Goal: Task Accomplishment & Management: Manage account settings

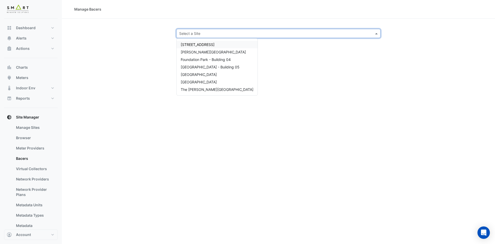
click at [220, 31] on input "text" at bounding box center [273, 33] width 188 height 5
click at [203, 75] on span "[GEOGRAPHIC_DATA]" at bounding box center [199, 74] width 36 height 4
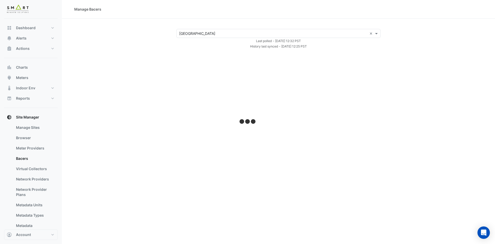
select select "***"
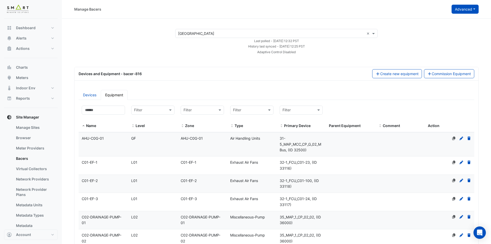
click at [473, 9] on button "Advanced" at bounding box center [465, 9] width 27 height 9
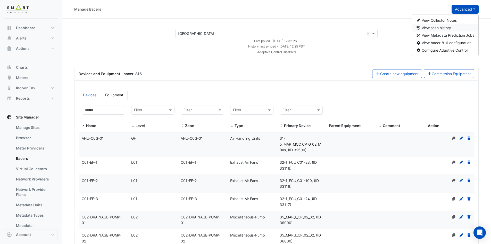
click at [454, 27] on button "View scan history" at bounding box center [445, 27] width 67 height 7
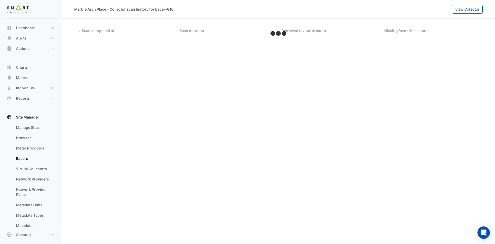
select select "***"
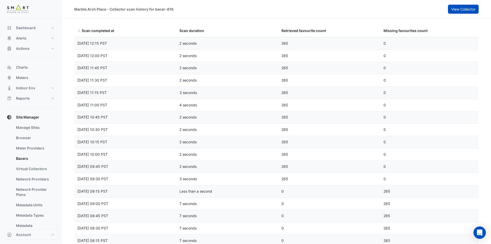
click at [459, 8] on span "View Collector" at bounding box center [464, 9] width 24 height 4
select select "***"
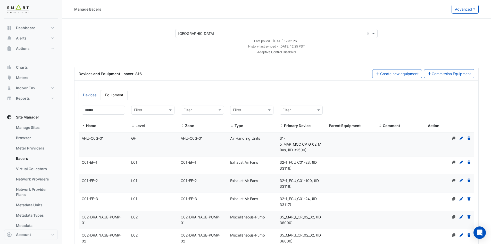
click at [87, 94] on link "Devices" at bounding box center [90, 95] width 22 height 10
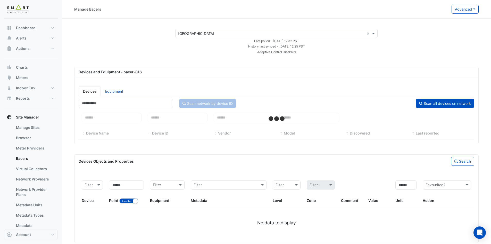
select select "***"
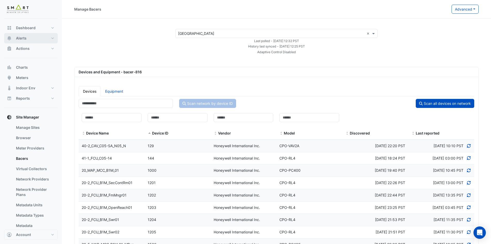
click at [30, 36] on button "Alerts" at bounding box center [31, 38] width 54 height 10
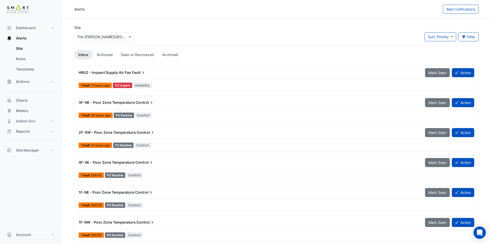
drag, startPoint x: 128, startPoint y: 72, endPoint x: 274, endPoint y: 70, distance: 146.3
click at [274, 70] on div "HRU2 - Inspect Supply Air Fan Fault" at bounding box center [249, 72] width 341 height 5
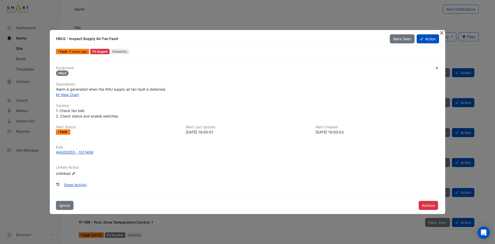
click at [440, 32] on button "Close" at bounding box center [441, 32] width 5 height 5
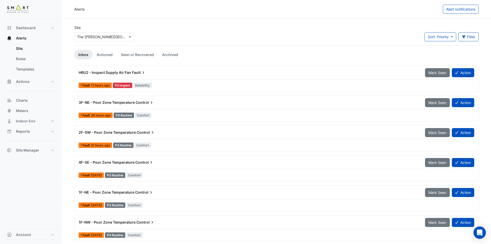
click at [136, 73] on span "Fault" at bounding box center [139, 72] width 14 height 5
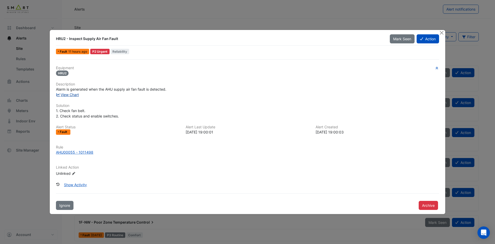
click at [76, 95] on link "View Chart" at bounding box center [67, 94] width 23 height 4
click at [89, 154] on div "AHU00055 - 1011498" at bounding box center [74, 151] width 37 height 5
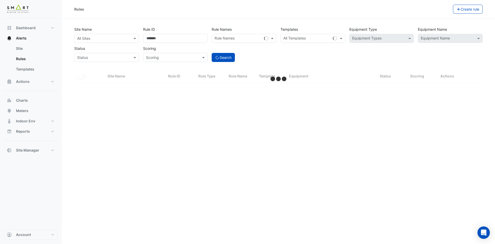
select select "***"
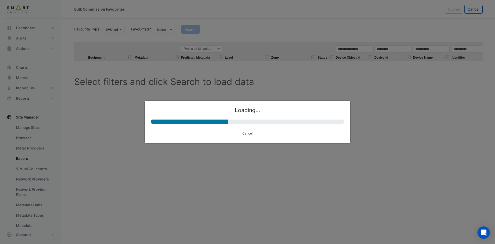
click at [249, 134] on button "Cancel" at bounding box center [247, 133] width 15 height 7
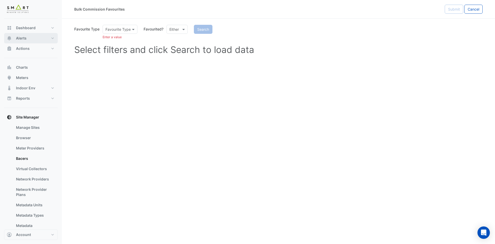
click at [36, 38] on button "Alerts" at bounding box center [31, 38] width 54 height 10
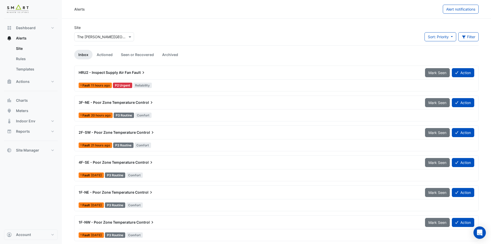
click at [100, 83] on span "11 hours ago" at bounding box center [100, 85] width 19 height 4
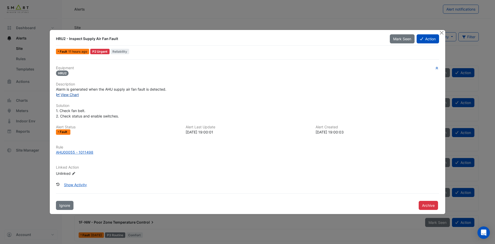
click at [75, 95] on link "View Chart" at bounding box center [67, 94] width 23 height 4
click at [443, 32] on button "Close" at bounding box center [441, 32] width 5 height 5
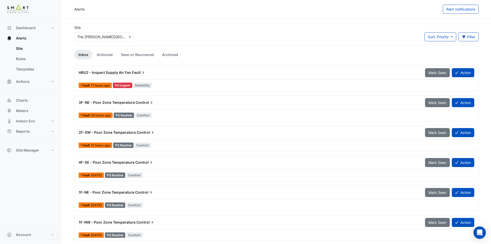
click at [125, 102] on span "3F-NE - Poor Zone Temperature" at bounding box center [107, 102] width 56 height 4
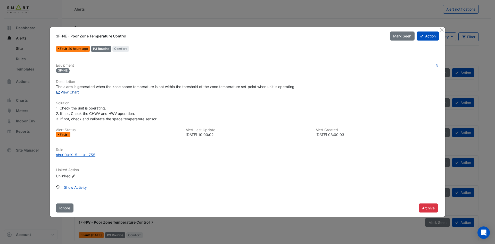
click at [64, 90] on link "View Chart" at bounding box center [67, 92] width 23 height 4
click at [82, 154] on div "ahu00029-5 - 1011755" at bounding box center [75, 154] width 39 height 5
click at [443, 30] on button "Close" at bounding box center [441, 29] width 5 height 5
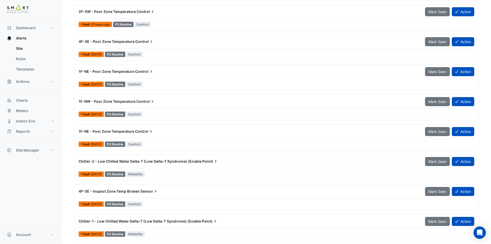
scroll to position [129, 0]
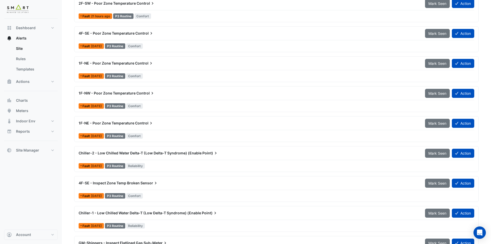
click at [124, 153] on span "Chiller-2 - Low Chilled Water Delta-T (Low Delta-T Syndrome) (Enable" at bounding box center [140, 153] width 123 height 4
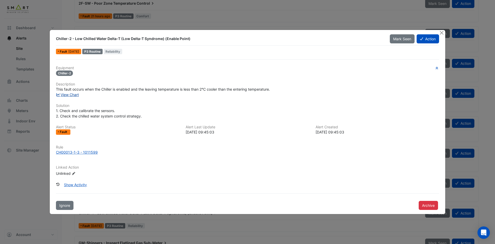
click at [72, 96] on link "View Chart" at bounding box center [67, 94] width 23 height 4
click at [85, 152] on div "CH00013-1-3 - 1011599" at bounding box center [77, 151] width 42 height 5
click at [441, 34] on button "Close" at bounding box center [441, 32] width 5 height 5
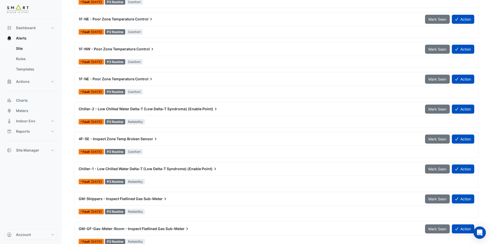
scroll to position [206, 0]
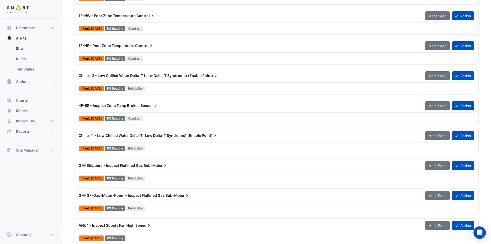
click at [103, 103] on span "4F-SE - Inspect Zone Temp Broken" at bounding box center [109, 105] width 61 height 4
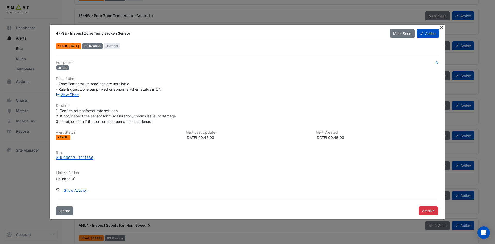
click at [443, 28] on button "Close" at bounding box center [441, 27] width 5 height 5
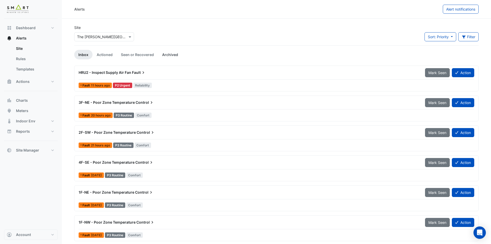
click at [173, 54] on link "Archived" at bounding box center [170, 55] width 24 height 10
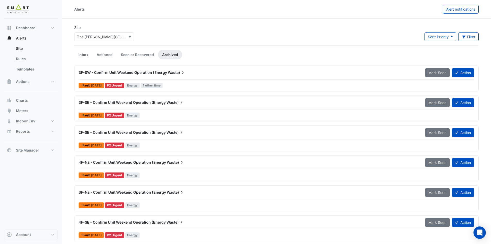
click at [83, 53] on link "Inbox" at bounding box center [83, 55] width 18 height 10
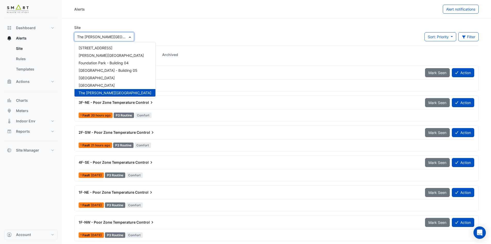
click at [131, 36] on span at bounding box center [130, 36] width 6 height 5
click at [108, 46] on span "12 Hammersmith Grove" at bounding box center [96, 48] width 34 height 4
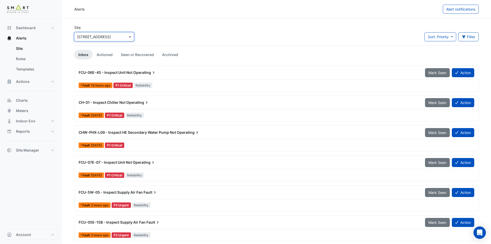
click at [146, 72] on span "Operating" at bounding box center [144, 72] width 23 height 5
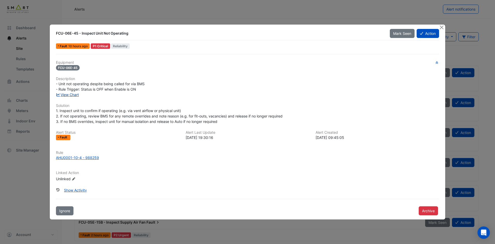
click at [77, 95] on link "View Chart" at bounding box center [67, 94] width 23 height 4
click at [443, 27] on button "Close" at bounding box center [441, 27] width 5 height 5
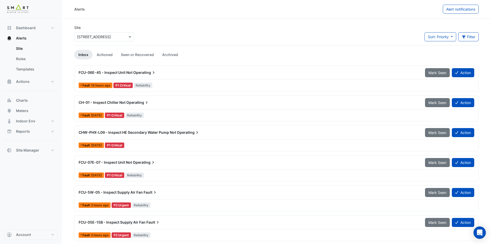
scroll to position [26, 0]
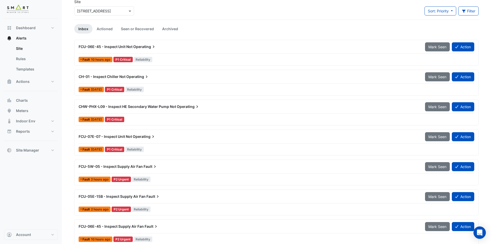
drag, startPoint x: 117, startPoint y: 77, endPoint x: 108, endPoint y: 77, distance: 8.3
click at [108, 77] on span "CH-01 - Inspect Chiller Not" at bounding box center [102, 76] width 47 height 4
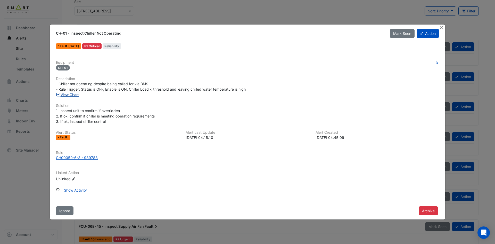
click at [69, 95] on link "View Chart" at bounding box center [67, 94] width 23 height 4
click at [95, 157] on div "CH00059-6-3 - 989788" at bounding box center [77, 157] width 42 height 5
click at [442, 28] on button "Close" at bounding box center [441, 27] width 5 height 5
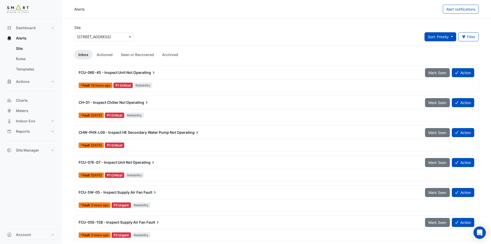
click at [452, 37] on button "Sort: Priority" at bounding box center [441, 36] width 32 height 9
click at [442, 55] on li "Updated" at bounding box center [444, 55] width 41 height 7
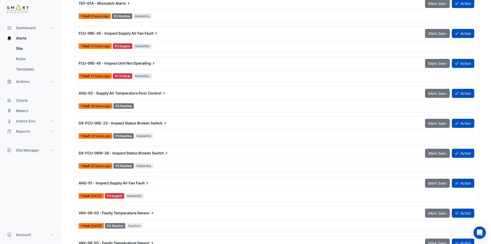
scroll to position [155, 0]
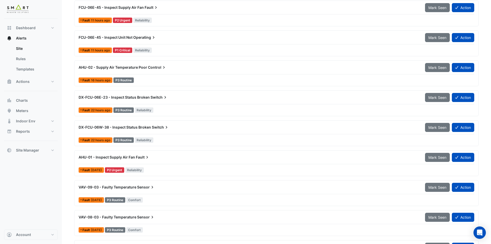
click at [141, 156] on span "Fault" at bounding box center [143, 157] width 14 height 5
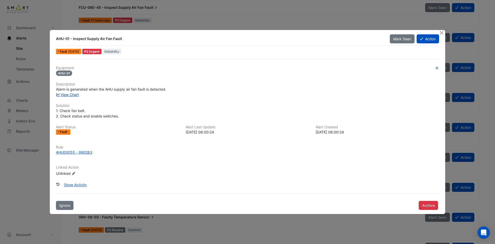
click at [70, 95] on link "View Chart" at bounding box center [67, 94] width 23 height 4
click at [443, 32] on button "Close" at bounding box center [441, 32] width 5 height 5
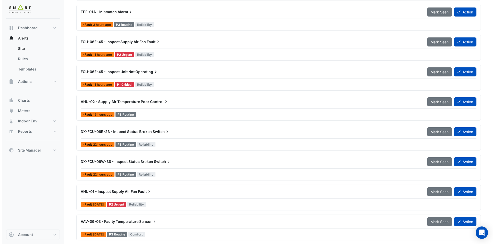
scroll to position [129, 0]
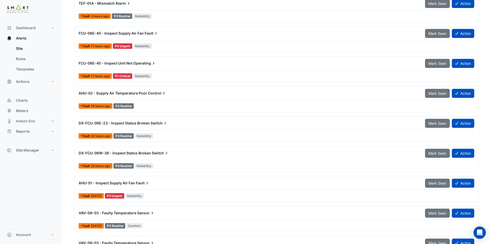
click at [156, 92] on span "Control" at bounding box center [157, 93] width 19 height 5
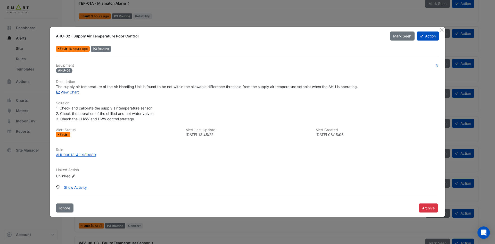
click at [77, 93] on link "View Chart" at bounding box center [67, 92] width 23 height 4
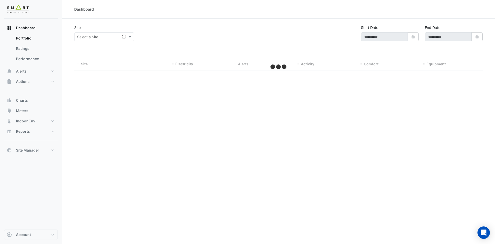
type input "**********"
select select "***"
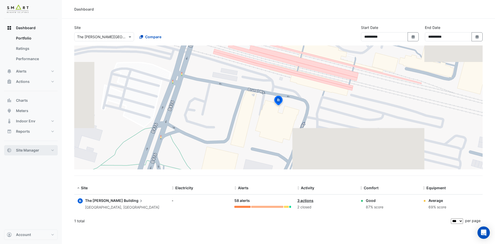
click at [48, 148] on button "Site Manager" at bounding box center [31, 150] width 54 height 10
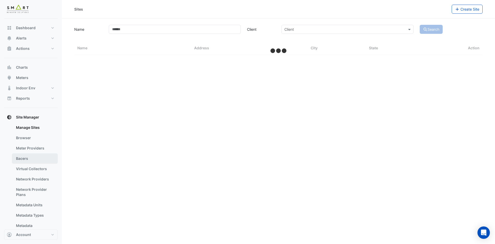
select select "***"
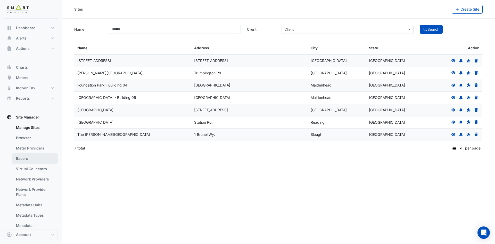
click at [46, 161] on link "Bacers" at bounding box center [35, 158] width 46 height 10
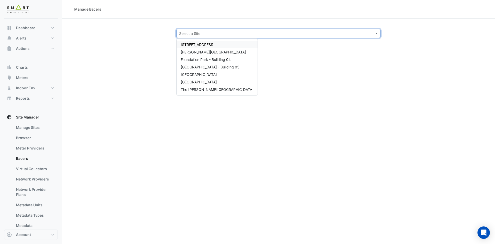
click at [226, 32] on input "text" at bounding box center [273, 33] width 188 height 5
click at [197, 88] on span "The Porter Building" at bounding box center [217, 89] width 73 height 4
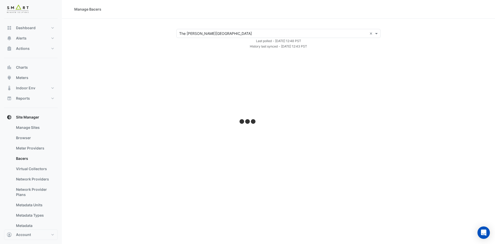
select select "***"
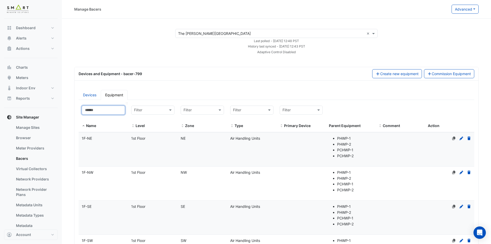
click at [118, 109] on input at bounding box center [103, 110] width 43 height 9
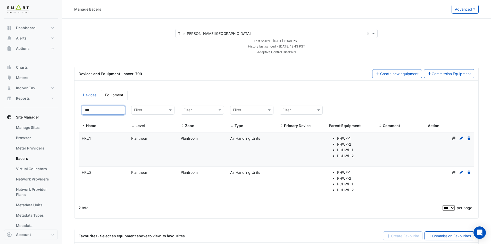
type input "***"
click at [94, 170] on div "HRU2" at bounding box center [104, 172] width 50 height 6
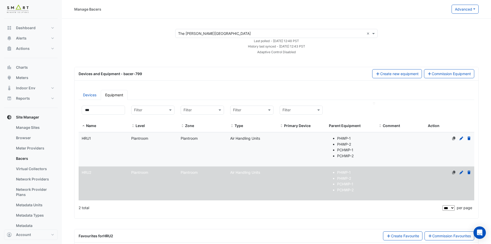
select select "***"
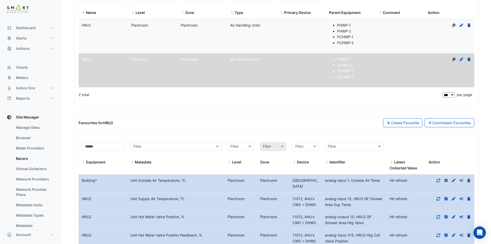
scroll to position [155, 0]
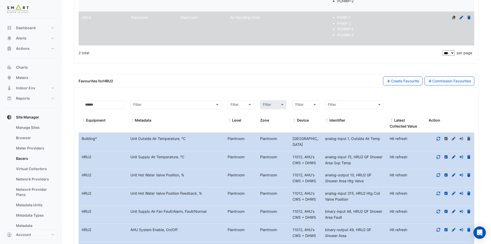
click at [156, 103] on input "text" at bounding box center [170, 105] width 75 height 6
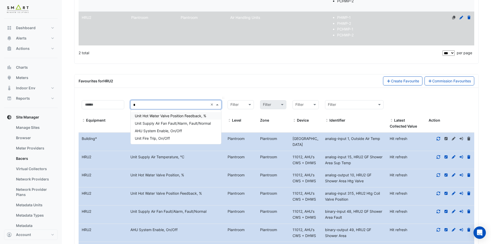
type input "**"
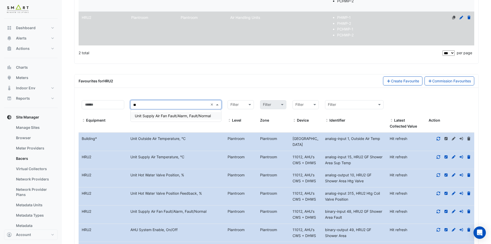
click at [175, 114] on span "Unit Supply Air Fan Fault/Alarm, Fault/Normal" at bounding box center [173, 116] width 76 height 4
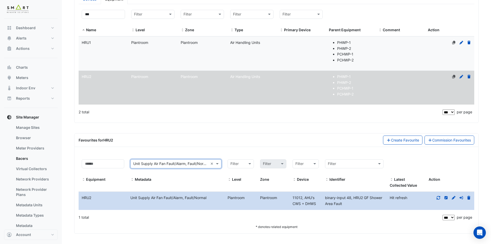
scroll to position [96, 0]
click at [439, 197] on icon at bounding box center [438, 198] width 5 height 4
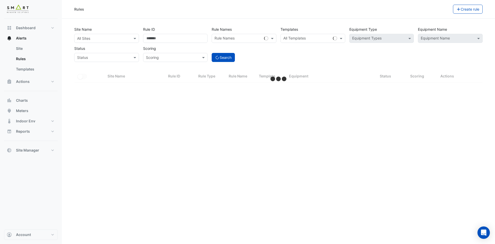
select select "***"
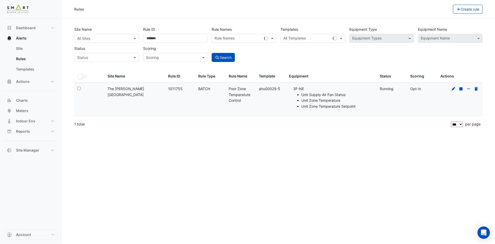
click at [453, 88] on icon at bounding box center [454, 89] width 4 height 4
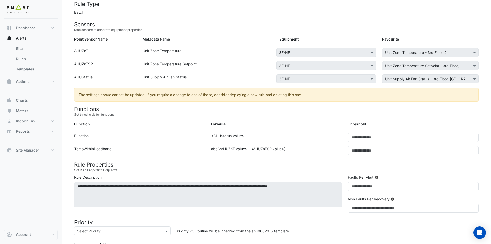
scroll to position [52, 0]
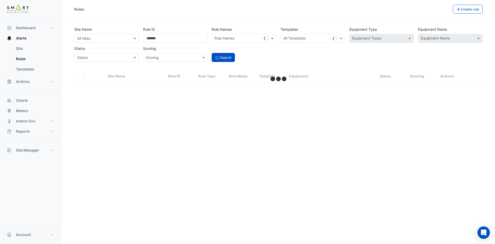
select select "***"
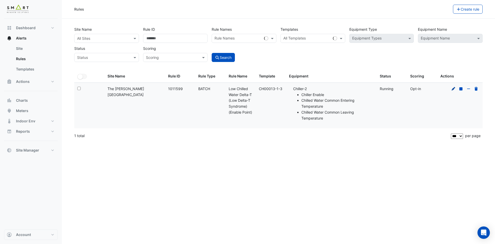
click at [454, 88] on icon at bounding box center [454, 89] width 4 height 4
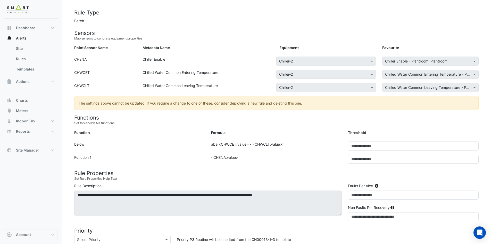
scroll to position [52, 0]
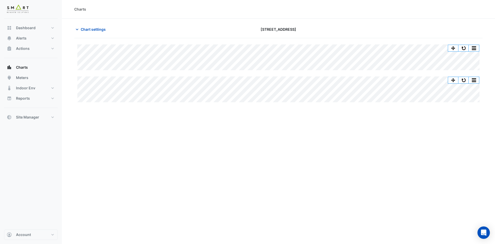
click at [460, 8] on div "Charts" at bounding box center [278, 8] width 409 height 5
click at [458, 20] on section "Chart settings [STREET_ADDRESS] Split All Split None Print Save as JPEG Save as…" at bounding box center [278, 64] width 433 height 90
click at [169, 20] on section "Chart settings [STREET_ADDRESS] Split All Split None Print Save as JPEG Save as…" at bounding box center [278, 64] width 433 height 90
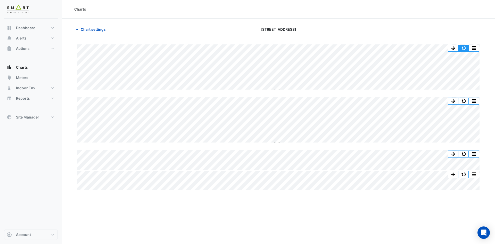
click at [464, 48] on button "button" at bounding box center [464, 48] width 10 height 6
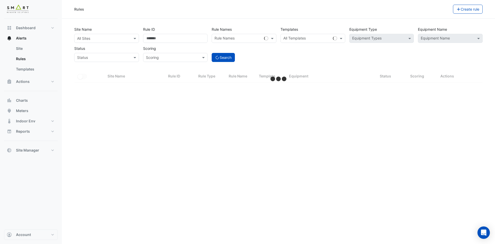
select select "***"
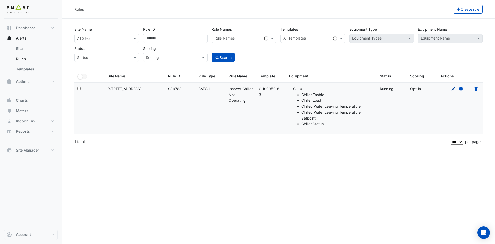
click at [453, 88] on icon at bounding box center [454, 89] width 4 height 4
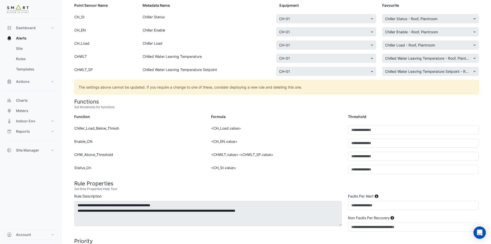
scroll to position [103, 0]
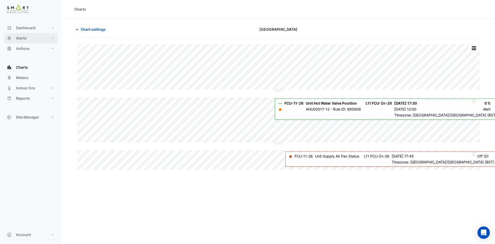
click at [27, 37] on button "Alerts" at bounding box center [31, 38] width 54 height 10
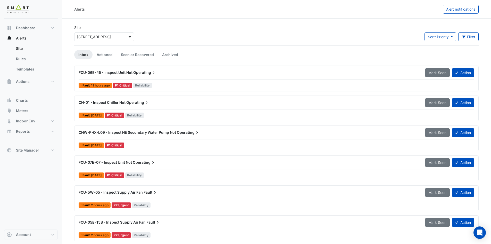
click at [133, 37] on span at bounding box center [130, 36] width 6 height 5
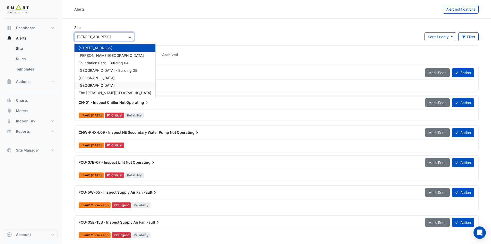
click at [111, 86] on div "[GEOGRAPHIC_DATA]" at bounding box center [115, 85] width 81 height 7
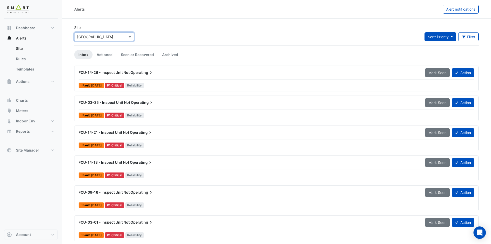
click at [435, 34] on button "Sort: Priority" at bounding box center [441, 36] width 32 height 9
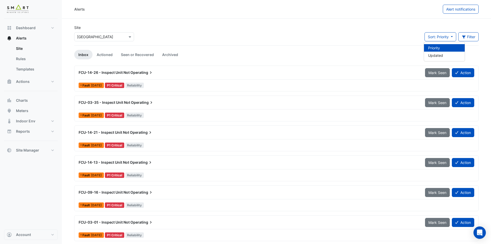
click at [437, 48] on li "Priority" at bounding box center [444, 47] width 41 height 7
click at [176, 53] on link "Archived" at bounding box center [170, 55] width 24 height 10
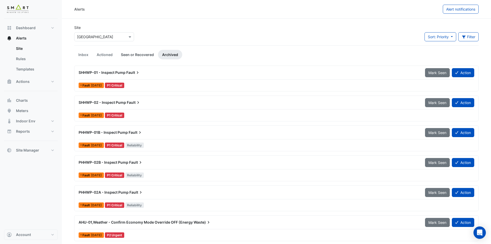
click at [144, 53] on link "Seen or Recovered" at bounding box center [137, 55] width 41 height 10
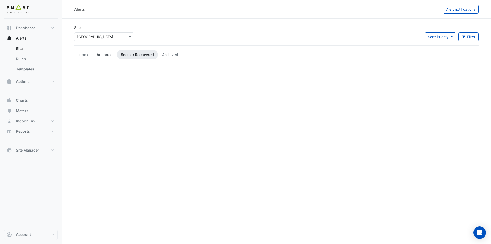
click at [107, 52] on link "Actioned" at bounding box center [105, 55] width 24 height 10
click at [79, 53] on link "Inbox" at bounding box center [83, 55] width 18 height 10
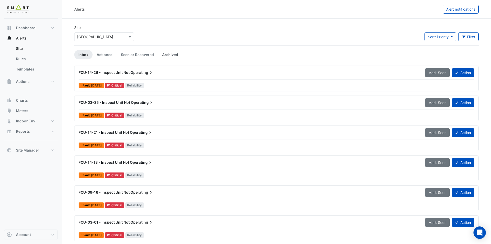
click at [170, 54] on link "Archived" at bounding box center [170, 55] width 24 height 10
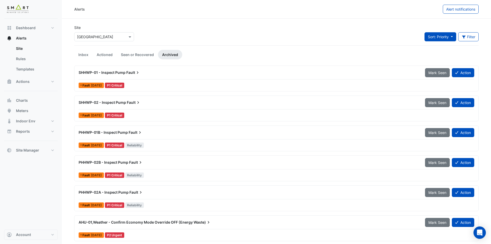
click at [452, 36] on button "Sort: Priority" at bounding box center [441, 36] width 32 height 9
click at [446, 47] on li "Priority" at bounding box center [444, 47] width 41 height 7
click at [452, 33] on button "Sort: Priority" at bounding box center [441, 36] width 32 height 9
click at [442, 55] on li "Updated" at bounding box center [444, 55] width 41 height 7
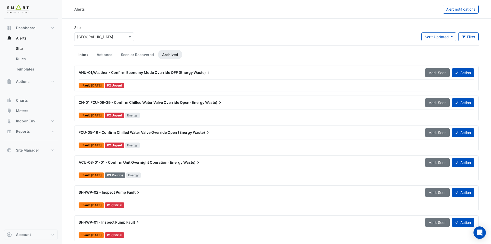
click at [85, 54] on link "Inbox" at bounding box center [83, 55] width 18 height 10
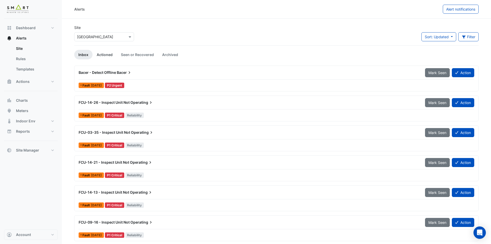
click at [103, 55] on link "Actioned" at bounding box center [105, 55] width 24 height 10
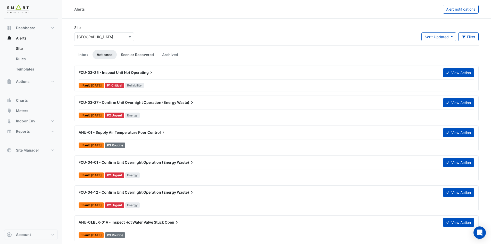
click at [135, 55] on link "Seen or Recovered" at bounding box center [137, 55] width 41 height 10
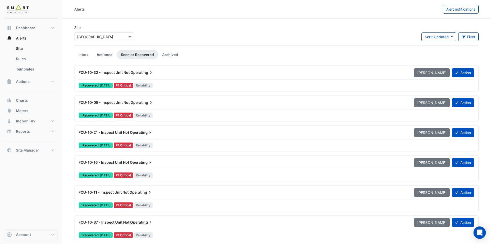
click at [104, 53] on link "Actioned" at bounding box center [105, 55] width 24 height 10
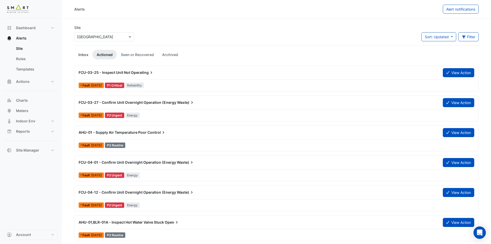
click at [82, 53] on link "Inbox" at bounding box center [83, 55] width 18 height 10
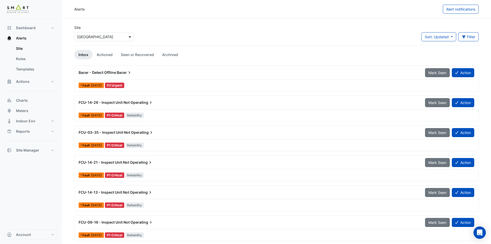
click at [130, 37] on span at bounding box center [130, 36] width 6 height 5
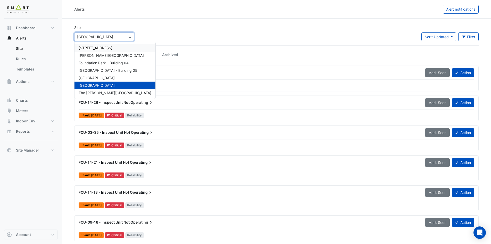
click at [112, 48] on span "12 Hammersmith Grove" at bounding box center [96, 48] width 34 height 4
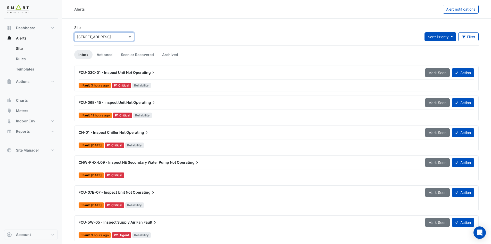
click at [445, 38] on span "Sort: Priority" at bounding box center [438, 37] width 21 height 4
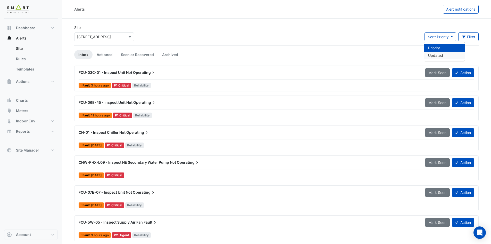
click at [438, 56] on li "Updated" at bounding box center [444, 55] width 41 height 7
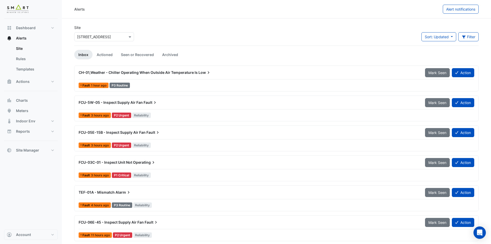
click at [188, 72] on span "CH-01,Weather - Chiller Operating When Outside Air Temperature Is" at bounding box center [138, 72] width 119 height 4
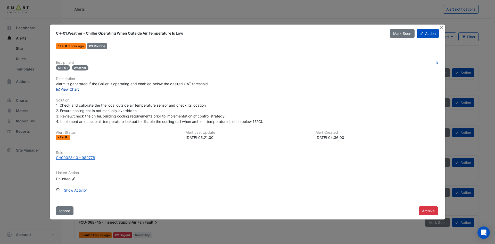
click at [76, 88] on link "View Chart" at bounding box center [67, 89] width 23 height 4
click at [63, 159] on div "CH00023-10 - 989778" at bounding box center [75, 157] width 39 height 5
click at [442, 26] on button "Close" at bounding box center [441, 27] width 5 height 5
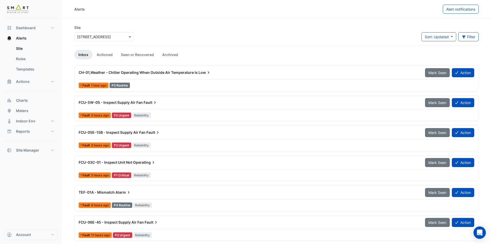
click at [145, 71] on span "CH-01,Weather - Chiller Operating When Outside Air Temperature Is" at bounding box center [138, 72] width 119 height 4
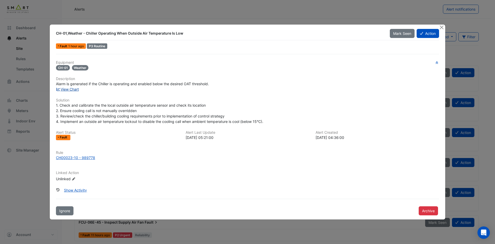
click at [74, 89] on link "View Chart" at bounding box center [67, 89] width 23 height 4
click at [442, 27] on button "Close" at bounding box center [441, 27] width 5 height 5
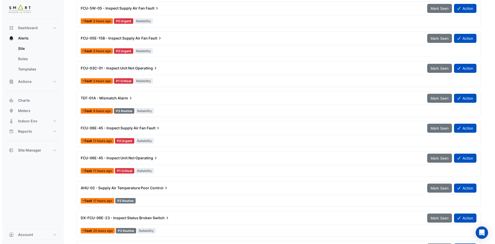
scroll to position [103, 0]
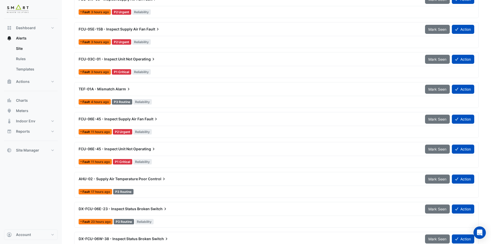
click at [140, 177] on span "AHU-02 - Supply Air Temperature Poor" at bounding box center [113, 178] width 69 height 4
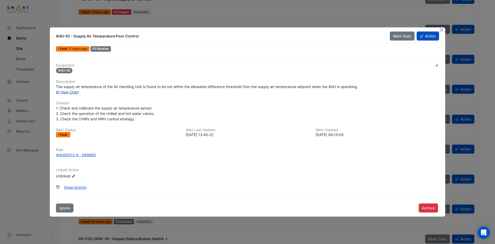
click at [76, 92] on link "View Chart" at bounding box center [67, 92] width 23 height 4
click at [89, 153] on div "AHU00013-4 - 989680" at bounding box center [76, 154] width 40 height 5
click at [441, 30] on button "Close" at bounding box center [441, 29] width 5 height 5
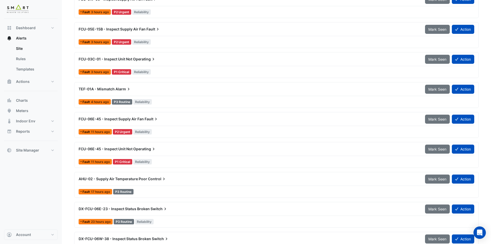
click at [117, 180] on span "AHU-02 - Supply Air Temperature Poor" at bounding box center [113, 178] width 69 height 4
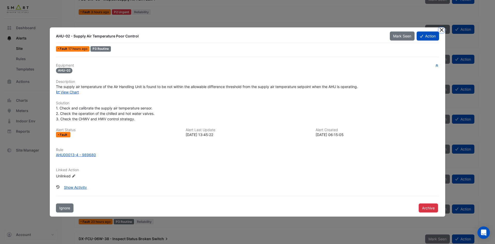
click at [442, 31] on button "Close" at bounding box center [441, 29] width 5 height 5
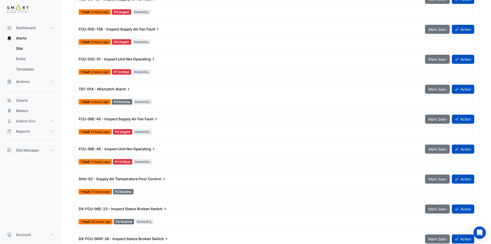
click at [383, 9] on div "Fault 3 hours ago P2 Urgent Reliability" at bounding box center [276, 11] width 397 height 7
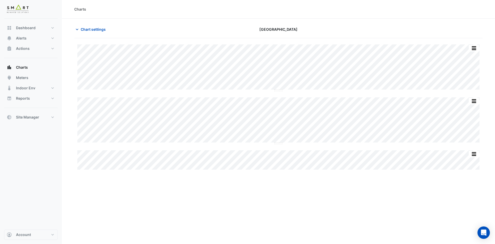
click at [411, 26] on div at bounding box center [417, 29] width 138 height 9
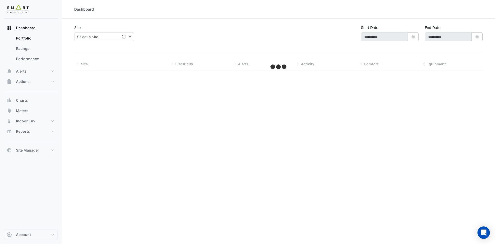
type input "**********"
select select "***"
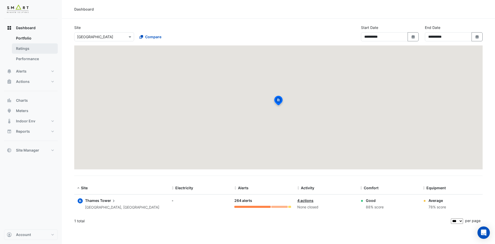
click at [41, 47] on link "Ratings" at bounding box center [35, 48] width 46 height 10
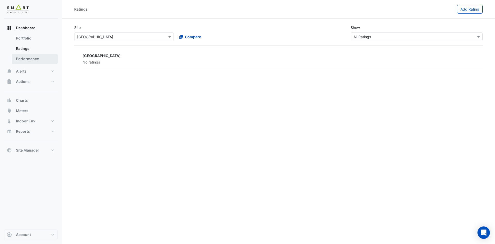
click at [36, 56] on link "Performance" at bounding box center [35, 59] width 46 height 10
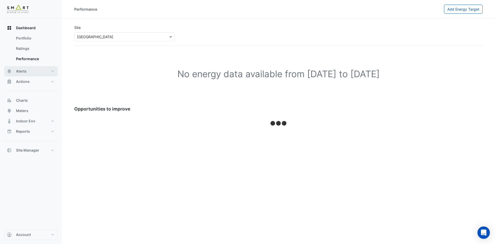
click at [31, 72] on button "Alerts" at bounding box center [31, 71] width 54 height 10
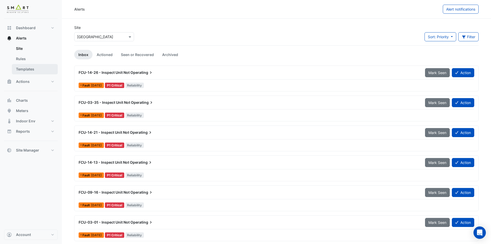
click at [43, 71] on link "Templates" at bounding box center [35, 69] width 46 height 10
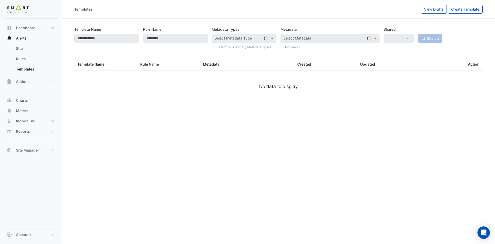
click at [113, 33] on div "Template Name" at bounding box center [106, 37] width 69 height 25
select select
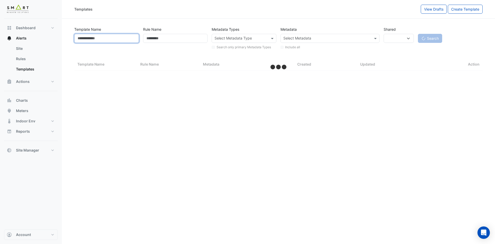
click at [114, 35] on input "Template Name" at bounding box center [106, 38] width 65 height 9
select select "***"
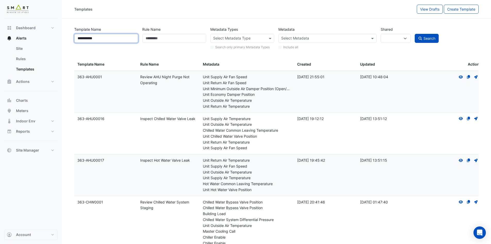
type input "**********"
click at [415, 34] on button "Search" at bounding box center [427, 38] width 24 height 9
select select
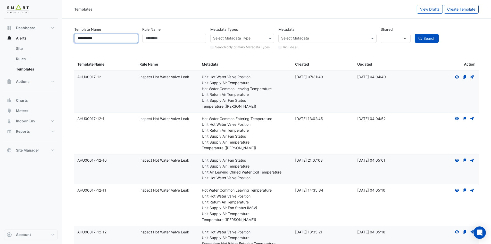
drag, startPoint x: 114, startPoint y: 41, endPoint x: 86, endPoint y: 40, distance: 27.6
click at [26, 53] on link "Site" at bounding box center [35, 48] width 46 height 10
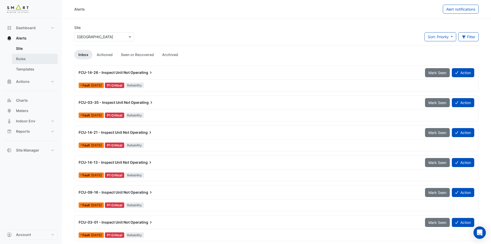
click at [23, 59] on link "Rules" at bounding box center [35, 59] width 46 height 10
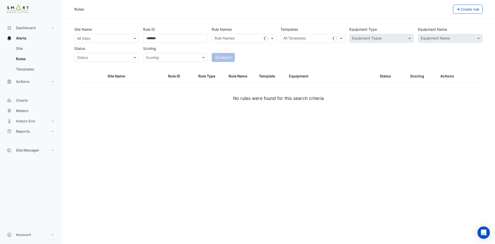
click at [121, 39] on input "text" at bounding box center [101, 38] width 49 height 5
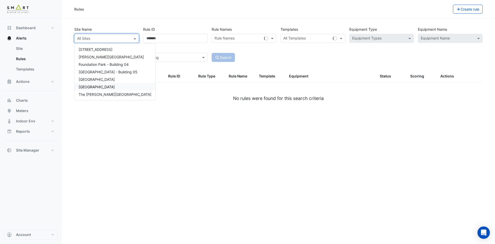
click at [97, 87] on span "[GEOGRAPHIC_DATA]" at bounding box center [97, 87] width 36 height 4
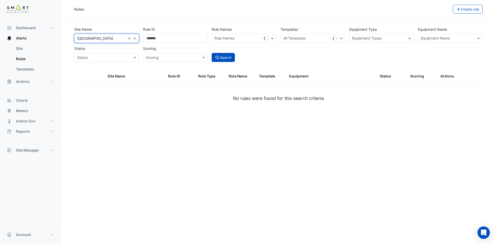
click at [297, 38] on input "text" at bounding box center [306, 38] width 47 height 5
paste input "**********"
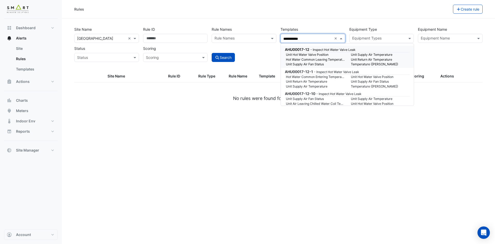
click at [311, 52] on div "AHU00017-12 - Inspect Hot Water Valve Leak" at bounding box center [347, 49] width 124 height 5
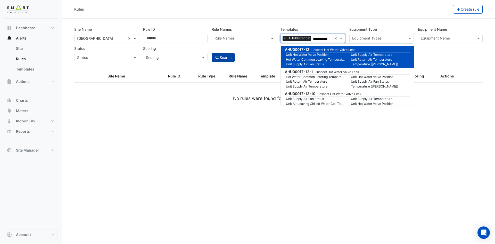
type input "**********"
click at [223, 53] on button "Search" at bounding box center [223, 57] width 23 height 9
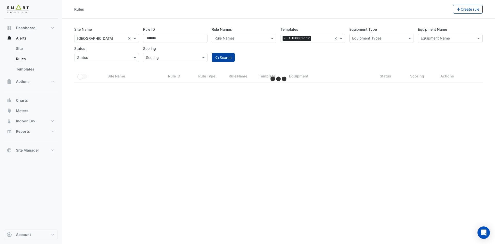
select select "***"
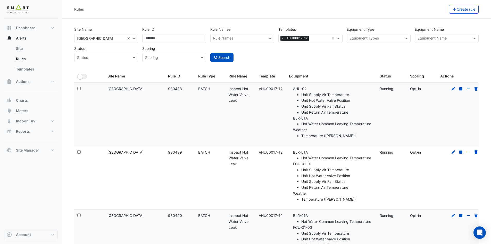
click at [441, 38] on input "text" at bounding box center [444, 38] width 52 height 5
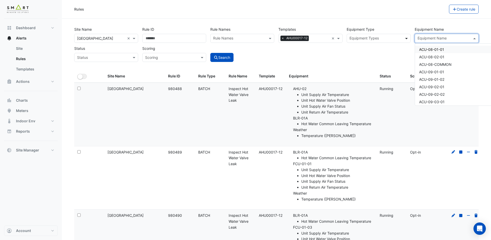
click at [405, 37] on span at bounding box center [407, 38] width 6 height 5
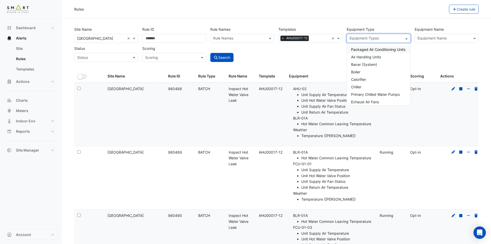
click at [437, 56] on div "Site Name × Thames Tower × Rule ID Rule Names Rule Names Templates × AHU00017-1…" at bounding box center [276, 43] width 409 height 38
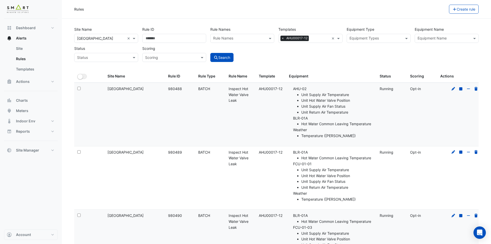
click at [453, 39] on input "text" at bounding box center [444, 38] width 52 height 5
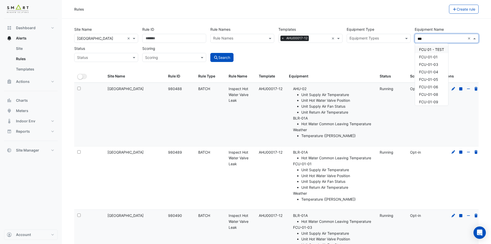
click at [427, 47] on span "FCU 01 - TEST" at bounding box center [431, 49] width 25 height 4
click at [432, 57] on span "FCU-01-01" at bounding box center [428, 57] width 19 height 4
click at [432, 62] on div "FCU-01-03" at bounding box center [431, 64] width 33 height 7
click at [430, 70] on span "FCU-01-04" at bounding box center [428, 72] width 19 height 4
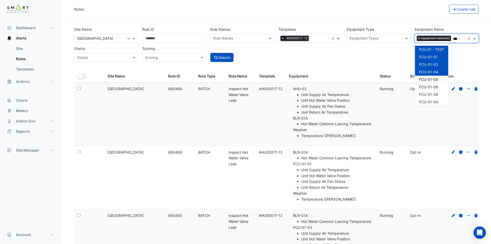
click at [432, 79] on span "FCU-01-05" at bounding box center [428, 79] width 19 height 4
click at [432, 84] on div "FCU-01-06" at bounding box center [431, 86] width 33 height 7
click at [432, 92] on div "FCU-01-08" at bounding box center [431, 94] width 33 height 7
click at [435, 76] on span "FCU-01-09" at bounding box center [428, 76] width 19 height 4
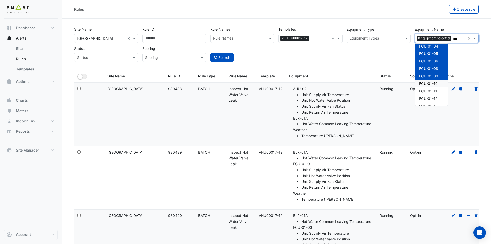
click at [433, 82] on span "FCU-01-10" at bounding box center [428, 83] width 19 height 4
click at [431, 89] on span "FCU-01-11" at bounding box center [428, 91] width 18 height 4
click at [435, 72] on span "FCU-01-12" at bounding box center [428, 72] width 18 height 4
click at [433, 80] on span "FCU-01-13" at bounding box center [428, 80] width 19 height 4
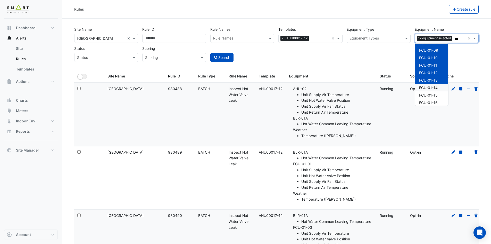
click at [432, 85] on div "FCU-01-14" at bounding box center [431, 87] width 33 height 7
click at [435, 70] on span "FCU-01-15" at bounding box center [428, 69] width 19 height 4
click at [433, 76] on span "FCU-01-16" at bounding box center [428, 77] width 19 height 4
click at [432, 83] on span "FCU-01-17" at bounding box center [428, 84] width 18 height 4
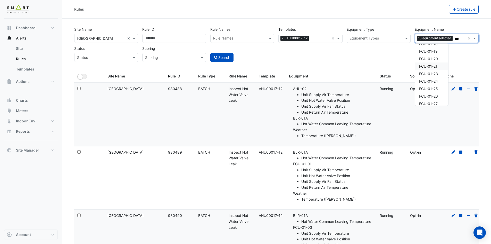
scroll to position [129, 0]
drag, startPoint x: 435, startPoint y: 45, endPoint x: 435, endPoint y: 49, distance: 3.9
click at [435, 45] on div "FCU-01-19" at bounding box center [431, 47] width 33 height 7
click at [434, 64] on span "FCU-01-18" at bounding box center [428, 66] width 19 height 4
click at [435, 54] on span "FCU-01-20" at bounding box center [428, 55] width 19 height 4
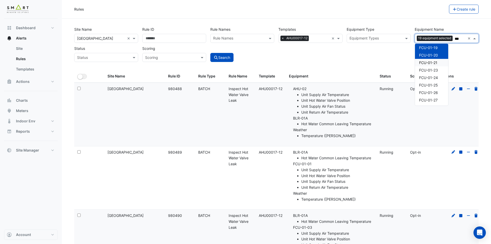
click at [435, 62] on span "FCU-01-21" at bounding box center [428, 62] width 18 height 4
click at [433, 69] on span "FCU-01-23" at bounding box center [428, 70] width 19 height 4
click at [431, 78] on span "FCU-01-24" at bounding box center [428, 77] width 19 height 4
click at [431, 86] on span "FCU-01-25" at bounding box center [428, 85] width 19 height 4
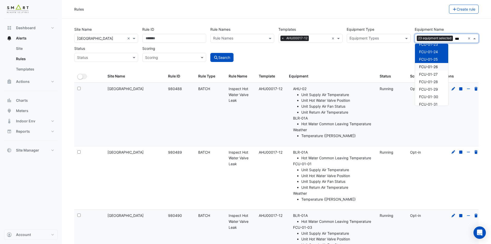
click at [434, 67] on span "FCU-01-26" at bounding box center [428, 66] width 19 height 4
click at [434, 71] on div "FCU-01-27" at bounding box center [431, 73] width 33 height 7
click at [431, 80] on span "FCU-01-28" at bounding box center [428, 81] width 19 height 4
click at [431, 86] on div "FCU-01-29" at bounding box center [431, 88] width 33 height 7
click at [430, 96] on span "FCU-01-30" at bounding box center [428, 96] width 19 height 4
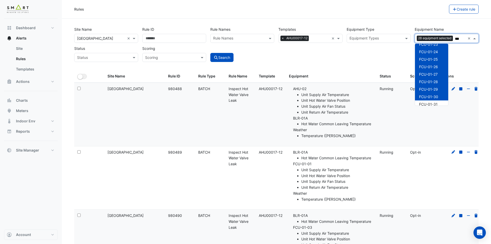
scroll to position [181, 0]
click at [433, 79] on span "FCU-01-31" at bounding box center [428, 78] width 19 height 4
click at [432, 85] on span "FCU-01-32" at bounding box center [428, 86] width 19 height 4
click at [435, 68] on span "FCU-02-01" at bounding box center [428, 67] width 19 height 4
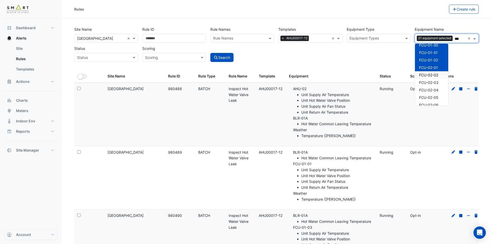
click at [435, 73] on span "FCU-02-02" at bounding box center [428, 75] width 19 height 4
click at [434, 80] on span "FCU-02-03" at bounding box center [428, 82] width 19 height 4
click at [434, 87] on div "FCU-02-04" at bounding box center [431, 89] width 33 height 7
click at [433, 96] on span "FCU-02-05" at bounding box center [428, 97] width 19 height 4
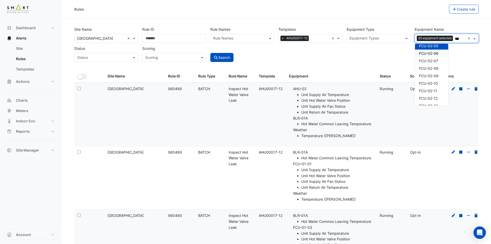
click at [435, 54] on span "FCU-02-06" at bounding box center [428, 53] width 19 height 4
click at [435, 60] on span "FCU-02-07" at bounding box center [428, 61] width 19 height 4
click at [433, 66] on span "FCU-02-08" at bounding box center [428, 68] width 19 height 4
click at [432, 72] on div "FCU-02-09" at bounding box center [431, 75] width 33 height 7
click at [432, 80] on div "FCU-02-10" at bounding box center [431, 82] width 33 height 7
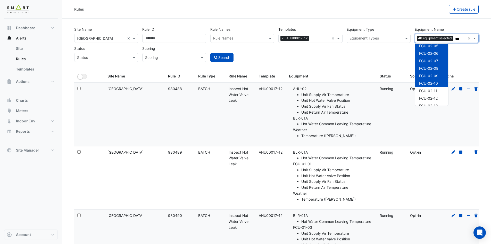
click at [432, 87] on div "FCU-02-11" at bounding box center [431, 90] width 33 height 7
click at [432, 96] on span "FCU-02-12" at bounding box center [428, 98] width 19 height 4
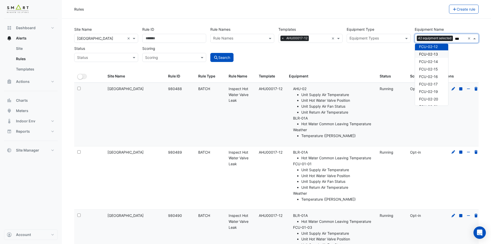
click at [433, 55] on span "FCU-02-13" at bounding box center [428, 54] width 19 height 4
click at [433, 60] on span "FCU-02-14" at bounding box center [428, 61] width 19 height 4
click at [433, 67] on div "FCU-02-15" at bounding box center [431, 68] width 33 height 7
click at [432, 72] on div "FCU-02-15" at bounding box center [431, 68] width 33 height 7
click at [432, 77] on span "FCU-02-16" at bounding box center [428, 76] width 19 height 4
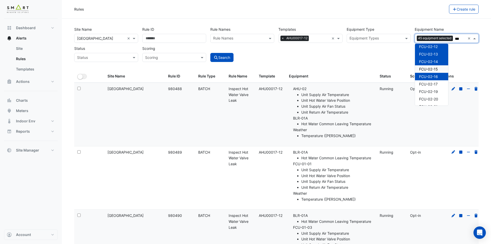
click at [434, 70] on span "FCU-02-15" at bounding box center [428, 69] width 19 height 4
click at [433, 83] on span "FCU-02-17" at bounding box center [428, 84] width 19 height 4
click at [432, 90] on span "FCU-02-19" at bounding box center [428, 91] width 19 height 4
click at [432, 98] on span "FCU-02-20" at bounding box center [428, 99] width 19 height 4
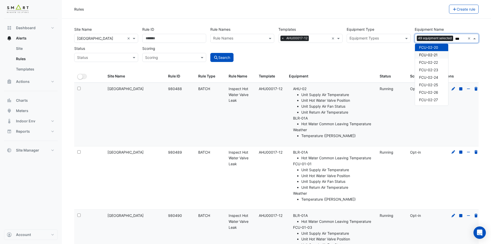
click at [432, 55] on span "FCU-02-21" at bounding box center [428, 55] width 19 height 4
click at [432, 63] on span "FCU-02-22" at bounding box center [428, 62] width 19 height 4
click at [432, 68] on span "FCU-02-23" at bounding box center [428, 70] width 19 height 4
click at [432, 75] on div "FCU-02-24" at bounding box center [431, 77] width 33 height 7
click at [432, 84] on span "FCU-02-25" at bounding box center [428, 85] width 19 height 4
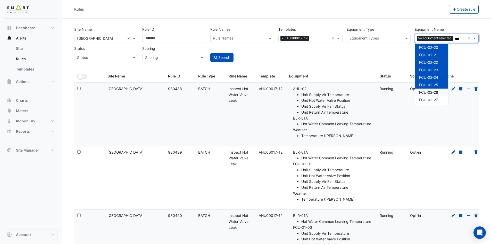
click at [433, 90] on span "FCU-02-26" at bounding box center [428, 92] width 19 height 4
click at [433, 99] on span "FCU-02-27" at bounding box center [428, 100] width 19 height 4
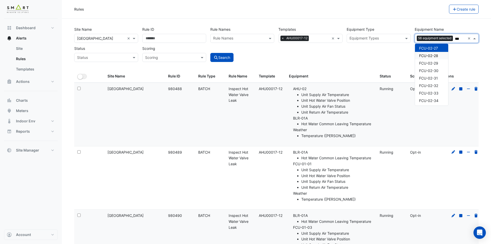
click at [434, 55] on span "FCU-02-28" at bounding box center [428, 55] width 19 height 4
click at [434, 61] on span "FCU-02-29" at bounding box center [428, 63] width 19 height 4
click at [434, 67] on div "FCU-02-30" at bounding box center [431, 70] width 33 height 7
click at [432, 74] on div "FCU-02-31" at bounding box center [431, 77] width 33 height 7
click at [432, 81] on div "FCU-02-31" at bounding box center [431, 77] width 33 height 7
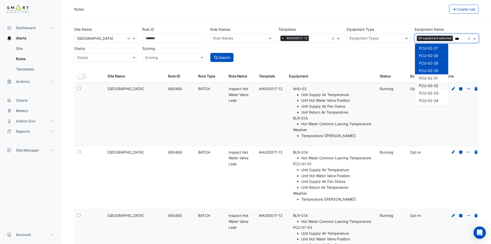
click at [433, 88] on div "FCU-02-32" at bounding box center [431, 85] width 33 height 7
click at [435, 78] on span "FCU-02-31" at bounding box center [428, 78] width 19 height 4
click at [435, 92] on span "FCU-02-33" at bounding box center [428, 93] width 19 height 4
click at [435, 97] on div "FCU-02-34" at bounding box center [431, 100] width 33 height 7
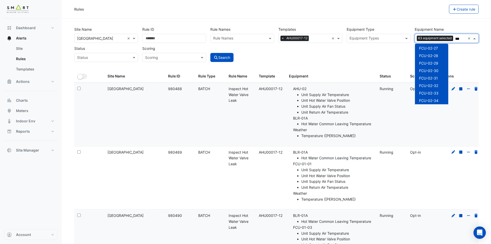
type input "***"
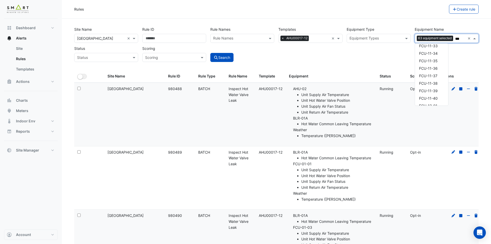
scroll to position [3120, 0]
click at [434, 73] on span "FCU-11-26" at bounding box center [428, 71] width 18 height 4
click at [479, 64] on div "Site Name × Thames Tower × Rule ID Rule Names Rule Names Templates × AHU00017-1…" at bounding box center [276, 47] width 411 height 45
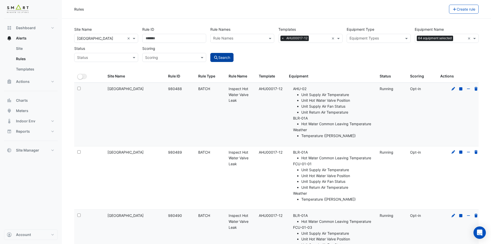
click at [231, 55] on button "Search" at bounding box center [221, 57] width 23 height 9
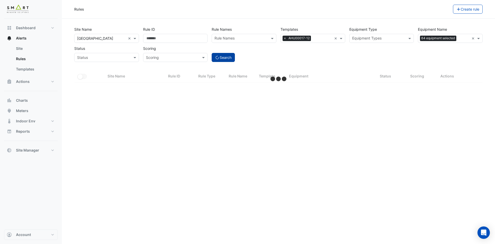
select select "***"
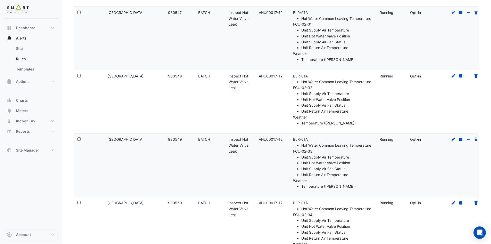
scroll to position [3720, 0]
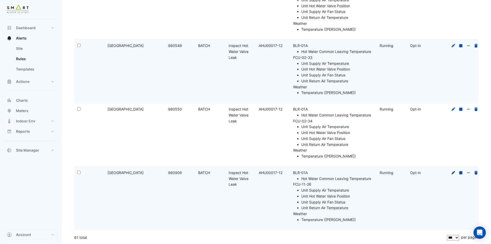
click at [453, 173] on icon at bounding box center [454, 173] width 4 height 4
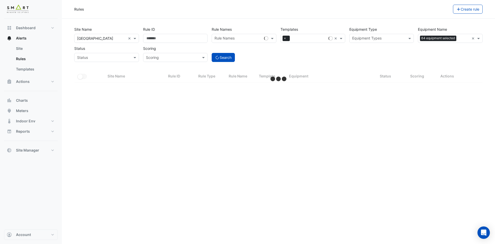
select select "***"
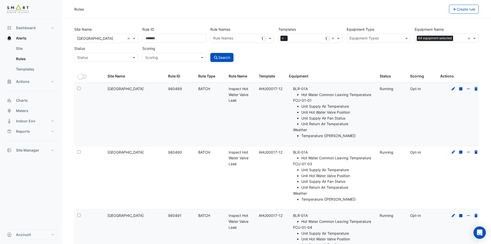
click at [284, 38] on span "×" at bounding box center [283, 38] width 5 height 5
paste input "*"
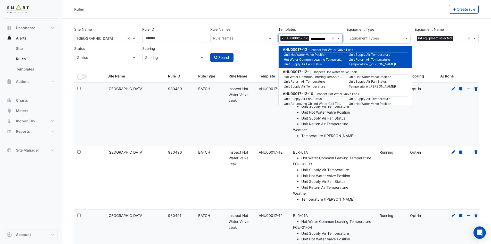
click at [314, 56] on small "Unit Hot Water Valve Position" at bounding box center [313, 54] width 65 height 5
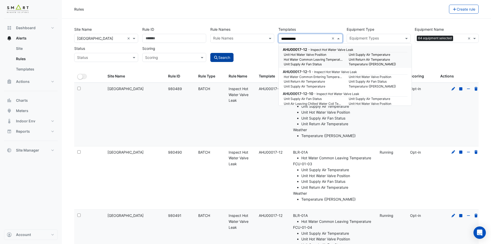
type input "**********"
click at [230, 56] on button "Search" at bounding box center [221, 57] width 23 height 9
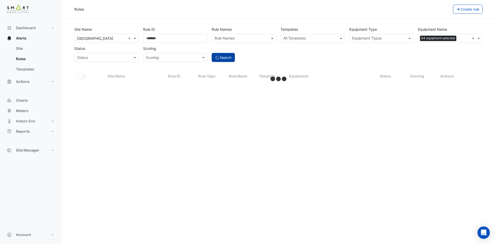
select select "***"
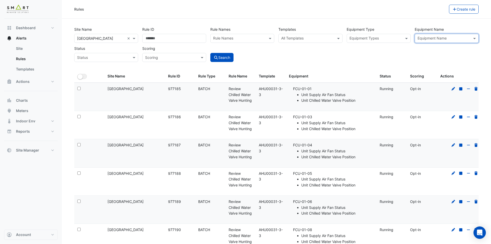
click at [310, 35] on div "All Templates" at bounding box center [306, 38] width 55 height 8
click at [307, 37] on input "text" at bounding box center [307, 38] width 52 height 5
click at [307, 37] on input "****" at bounding box center [307, 38] width 52 height 5
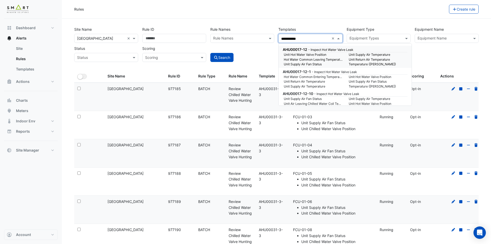
click at [312, 60] on small "Hot Water Common Leaving Temperature" at bounding box center [313, 59] width 65 height 5
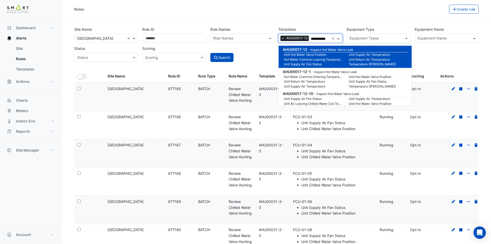
click at [312, 61] on small "Hot Water Common Leaving Temperature" at bounding box center [313, 59] width 65 height 5
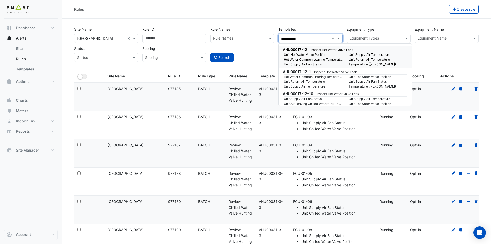
click at [311, 61] on small "Hot Water Common Leaving Temperature" at bounding box center [313, 59] width 65 height 5
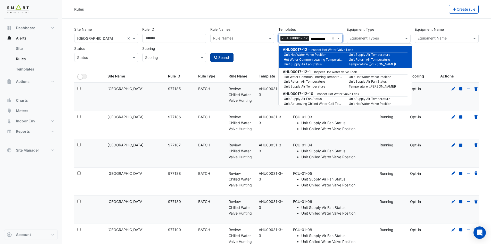
type input "**********"
click at [225, 54] on button "Search" at bounding box center [221, 57] width 23 height 9
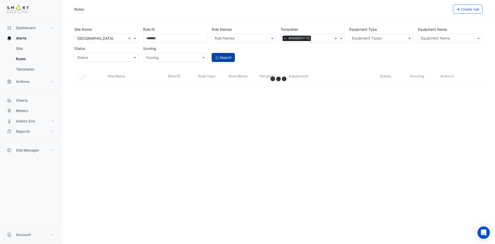
select select "***"
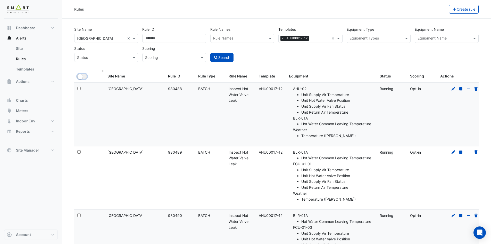
click at [86, 77] on button "All Selected" at bounding box center [82, 76] width 10 height 5
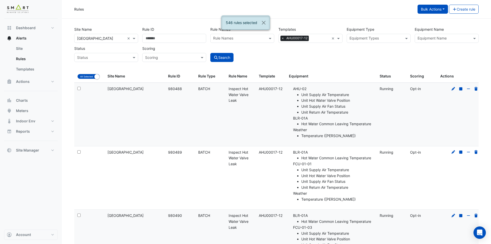
click at [442, 10] on button "Bulk Actions" at bounding box center [433, 9] width 30 height 9
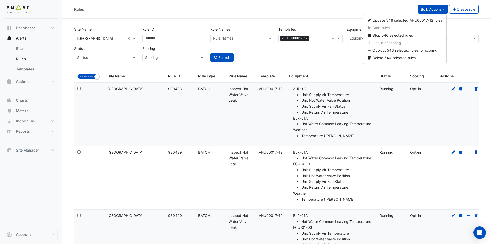
click at [453, 90] on icon at bounding box center [453, 89] width 5 height 4
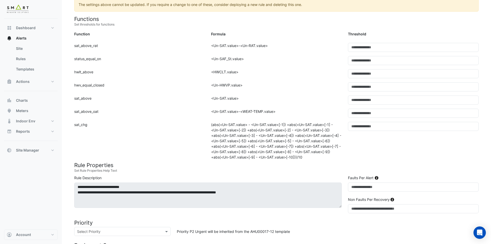
scroll to position [155, 0]
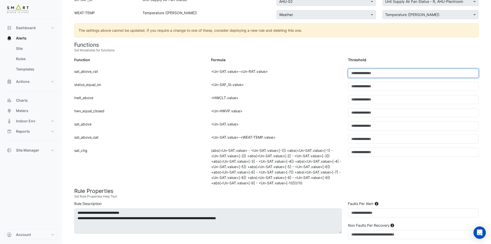
click at [361, 75] on input "*" at bounding box center [413, 73] width 131 height 9
type input "*"
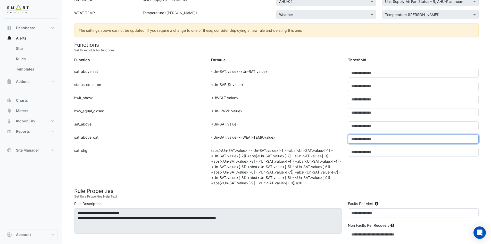
drag, startPoint x: 359, startPoint y: 141, endPoint x: 340, endPoint y: 141, distance: 19.3
click at [340, 141] on div "Function: sat_above_oat Formula: <Un-SAT.value>-<WEAT-TEMP.value> Threshold: *" at bounding box center [276, 140] width 411 height 13
type input "**"
click at [324, 131] on div "Formula: <Un-SAT.value>" at bounding box center [276, 127] width 137 height 13
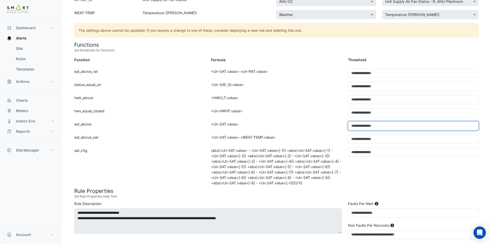
drag, startPoint x: 357, startPoint y: 125, endPoint x: 345, endPoint y: 125, distance: 12.1
click at [345, 125] on div "Threshold: **" at bounding box center [413, 125] width 137 height 9
type input "**"
click at [319, 112] on div "Formula: <Un-HWVP.value>" at bounding box center [276, 114] width 137 height 13
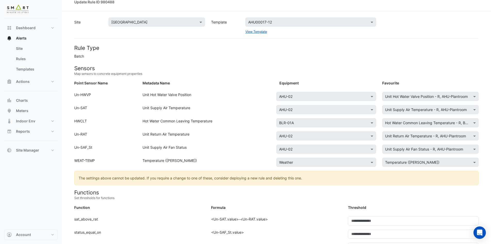
scroll to position [0, 0]
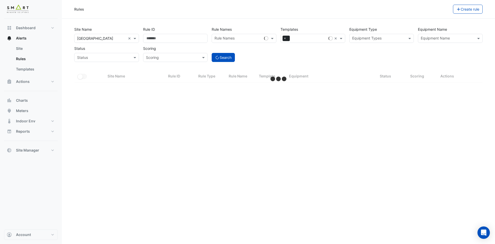
select select "***"
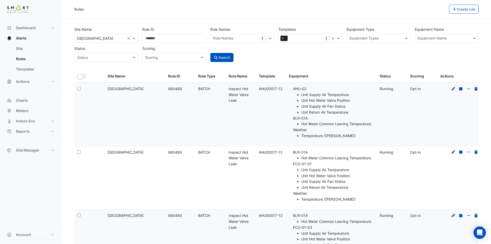
click at [310, 38] on input "text" at bounding box center [307, 38] width 34 height 5
click at [223, 58] on button "Search" at bounding box center [221, 57] width 23 height 9
click at [86, 77] on button "All Selected" at bounding box center [82, 76] width 10 height 5
click at [441, 10] on button "Bulk Actions" at bounding box center [433, 9] width 30 height 9
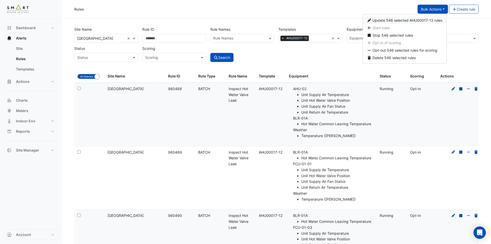
click at [417, 21] on span "Update 546 selected AHU00017-12 rules" at bounding box center [408, 20] width 70 height 4
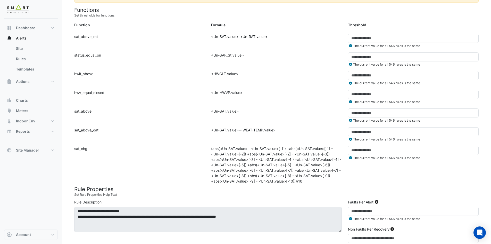
scroll to position [206, 0]
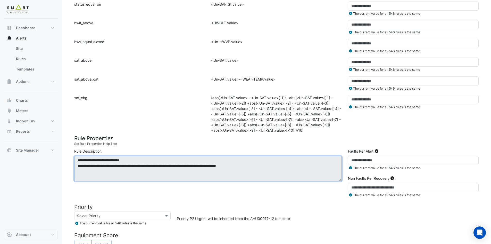
click at [262, 163] on textarea "**********" at bounding box center [208, 168] width 268 height 25
drag, startPoint x: 262, startPoint y: 166, endPoint x: 205, endPoint y: 168, distance: 56.5
click at [205, 171] on textarea "**********" at bounding box center [208, 168] width 268 height 25
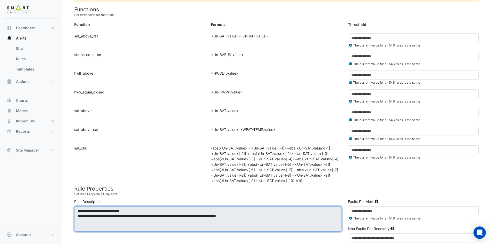
scroll to position [155, 0]
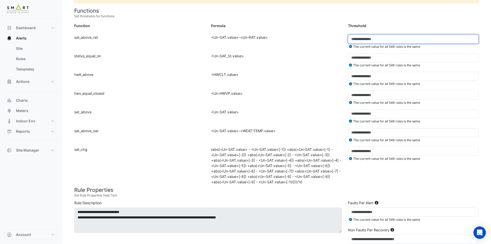
drag, startPoint x: 358, startPoint y: 42, endPoint x: 334, endPoint y: 41, distance: 24.5
click at [337, 41] on div "Function: sat_above_rat Formula: <Un-SAT.value>-<Un-RAT.value> Threshold: * The…" at bounding box center [276, 44] width 411 height 19
type input "*"
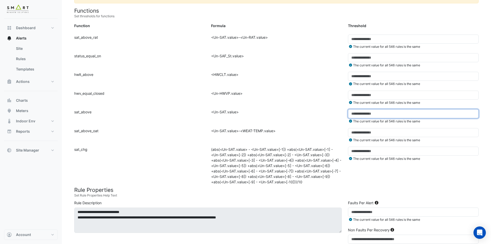
drag, startPoint x: 358, startPoint y: 112, endPoint x: 333, endPoint y: 113, distance: 24.3
click at [333, 113] on div "Function: sat_above Formula: <Un-SAT.value> Threshold: ** The current value for…" at bounding box center [276, 118] width 411 height 19
type input "**"
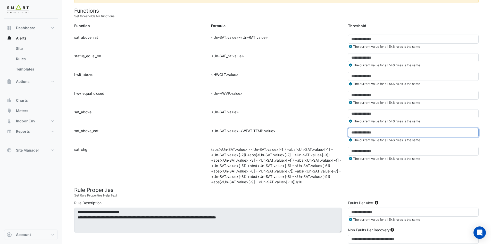
drag, startPoint x: 359, startPoint y: 133, endPoint x: 342, endPoint y: 132, distance: 16.8
click at [342, 132] on div "Function: sat_above_oat Formula: <Un-SAT.value>-<WEAT-TEMP.value> Threshold: * …" at bounding box center [276, 137] width 411 height 19
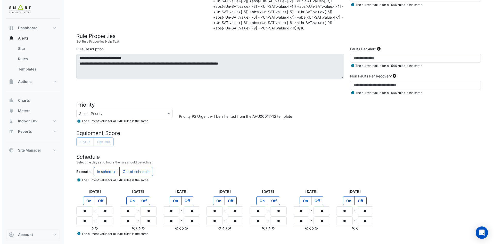
scroll to position [326, 0]
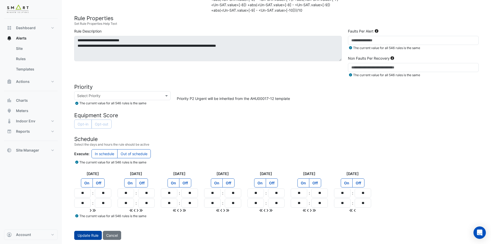
type input "**"
click at [91, 234] on span "Update Rule" at bounding box center [88, 235] width 21 height 4
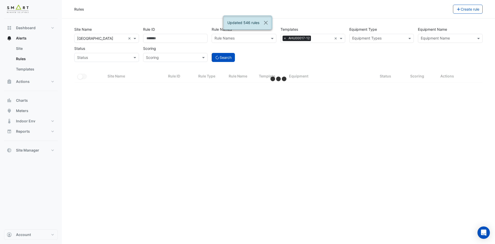
select select "***"
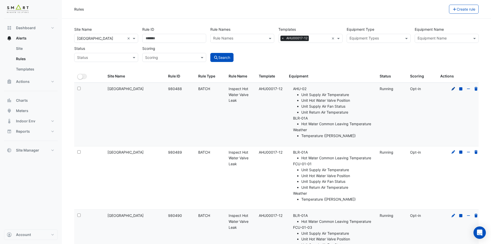
click at [453, 89] on icon at bounding box center [454, 89] width 4 height 4
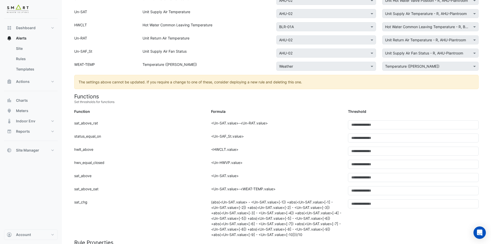
scroll to position [181, 0]
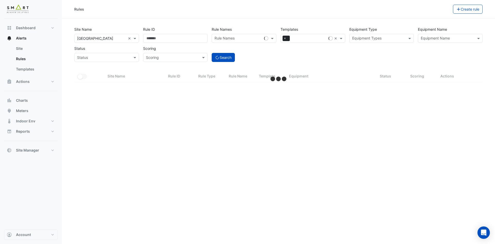
select select "***"
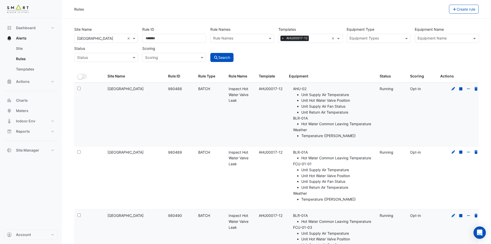
drag, startPoint x: 237, startPoint y: 101, endPoint x: 228, endPoint y: 90, distance: 13.4
click at [228, 90] on datatable-body-cell "Rule Name: Inspect Hot Water Valve Leak" at bounding box center [241, 114] width 30 height 63
copy div "Inspect Hot Water Valve Leak"
click at [33, 36] on button "Alerts" at bounding box center [31, 38] width 54 height 10
click at [28, 37] on button "Alerts" at bounding box center [31, 38] width 54 height 10
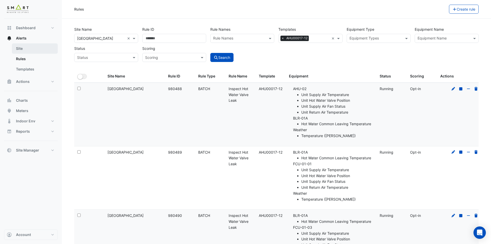
click at [41, 50] on link "Site" at bounding box center [35, 48] width 46 height 10
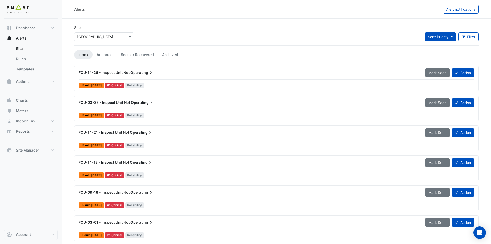
click at [452, 38] on button "Sort: Priority" at bounding box center [441, 36] width 32 height 9
click at [444, 47] on li "Priority" at bounding box center [444, 47] width 41 height 7
click at [108, 53] on link "Actioned" at bounding box center [105, 55] width 24 height 10
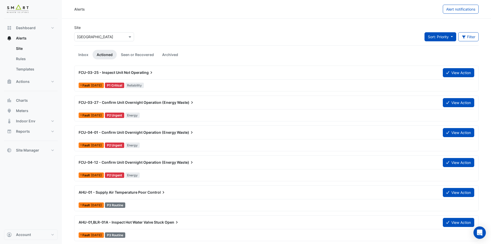
click at [454, 37] on button "Sort: Priority" at bounding box center [441, 36] width 32 height 9
click at [445, 48] on li "Priority" at bounding box center [444, 47] width 41 height 7
click at [145, 55] on link "Seen or Recovered" at bounding box center [137, 55] width 41 height 10
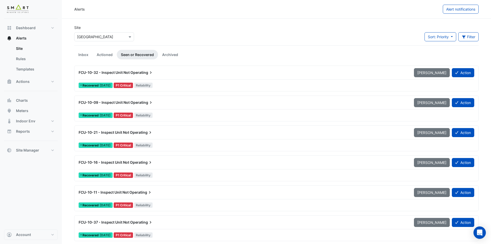
click at [172, 68] on div "FCU-10-32 - Inspect Unit Not Operating" at bounding box center [244, 72] width 336 height 9
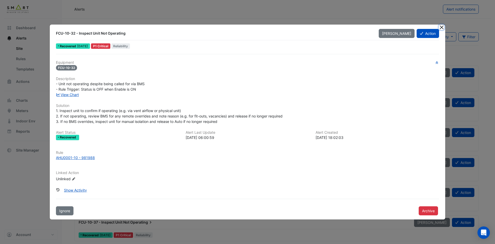
click at [442, 27] on button "Close" at bounding box center [441, 27] width 5 height 5
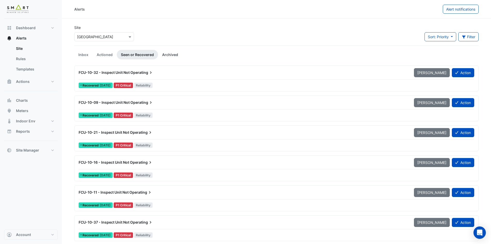
click at [170, 53] on link "Archived" at bounding box center [170, 55] width 24 height 10
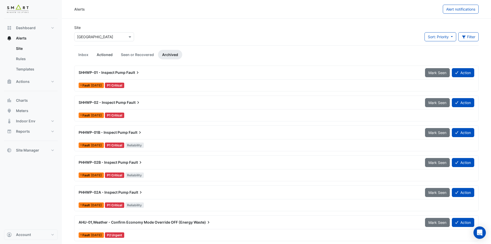
click at [103, 52] on link "Actioned" at bounding box center [105, 55] width 24 height 10
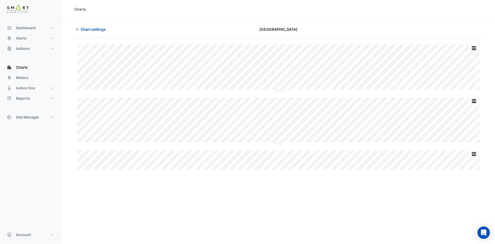
click at [395, 21] on section "Chart settings [GEOGRAPHIC_DATA] Split by Equip Split All Split None Print Save…" at bounding box center [278, 95] width 433 height 152
click at [348, 34] on div "Chart settings [GEOGRAPHIC_DATA]" at bounding box center [278, 31] width 409 height 13
click at [463, 48] on button "button" at bounding box center [464, 48] width 10 height 6
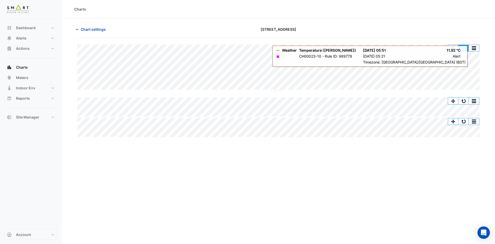
click at [463, 47] on button "button" at bounding box center [464, 48] width 10 height 6
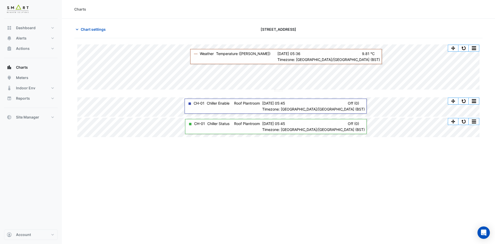
click at [421, 22] on section "Chart settings 12 Hammersmith Grove Split by Equip Split All Split None Print S…" at bounding box center [278, 78] width 433 height 119
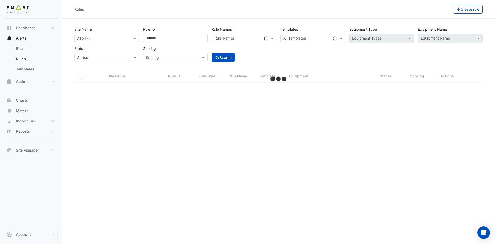
select select "***"
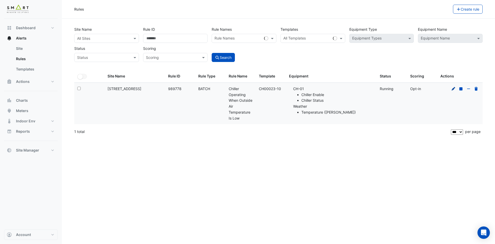
click at [452, 88] on icon at bounding box center [453, 89] width 5 height 4
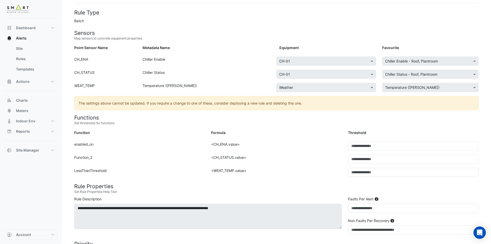
scroll to position [52, 0]
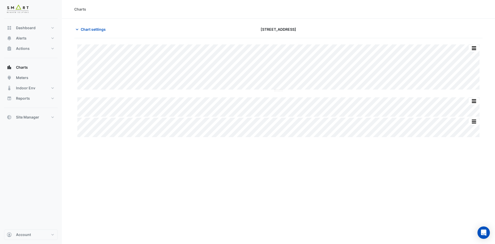
click at [377, 14] on div "Charts" at bounding box center [278, 9] width 433 height 19
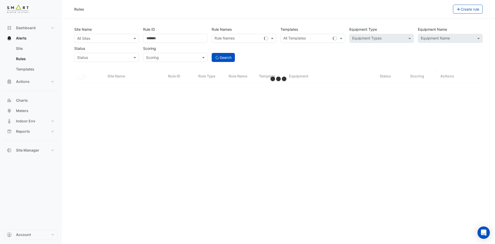
select select "***"
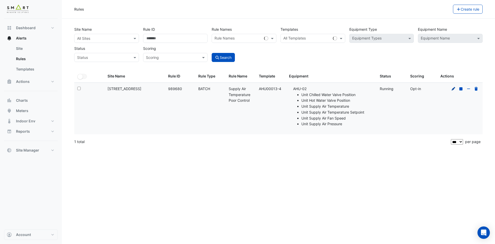
click at [453, 89] on icon at bounding box center [454, 89] width 4 height 4
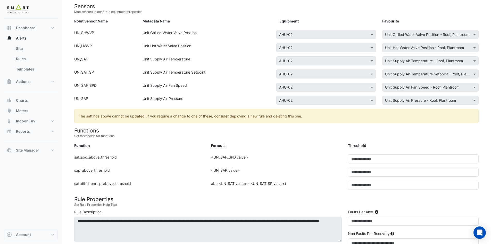
scroll to position [77, 0]
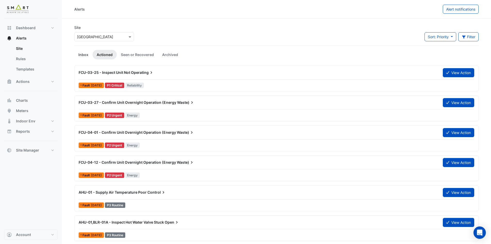
click at [80, 56] on link "Inbox" at bounding box center [83, 55] width 18 height 10
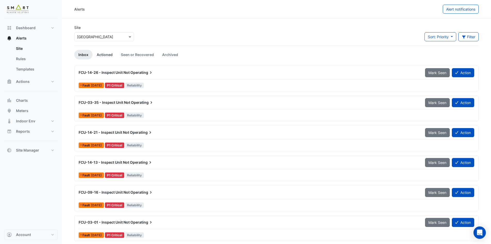
click at [108, 52] on link "Actioned" at bounding box center [105, 55] width 24 height 10
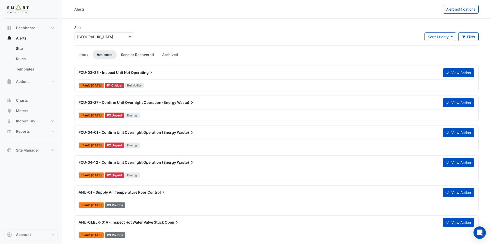
click at [146, 55] on link "Seen or Recovered" at bounding box center [137, 55] width 41 height 10
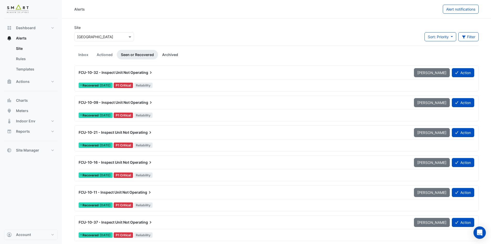
click at [167, 53] on link "Archived" at bounding box center [170, 55] width 24 height 10
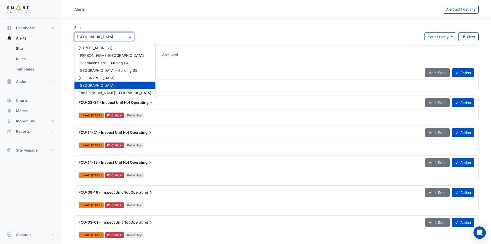
click at [130, 36] on span at bounding box center [130, 36] width 6 height 5
click at [110, 93] on span "The [PERSON_NAME][GEOGRAPHIC_DATA]" at bounding box center [115, 93] width 73 height 4
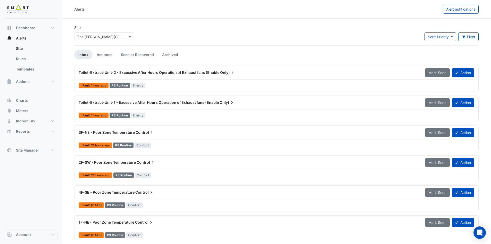
click at [207, 71] on span "Toilet-Extract-Unit-2 - Excessive After Hours Operation of Exhaust fans (Enable" at bounding box center [149, 72] width 141 height 4
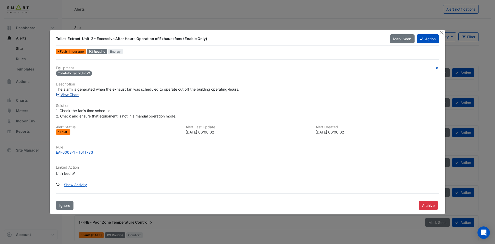
click at [79, 96] on link "View Chart" at bounding box center [67, 94] width 23 height 4
click at [86, 151] on div "EAF0003-1 - 1011783" at bounding box center [74, 151] width 37 height 5
click at [442, 31] on button "Close" at bounding box center [441, 32] width 5 height 5
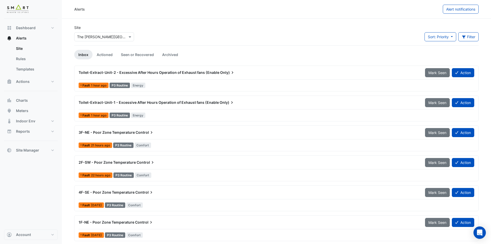
click at [130, 70] on span "Toilet-Extract-Unit-2 - Excessive After Hours Operation of Exhaust fans (Enable" at bounding box center [149, 72] width 141 height 4
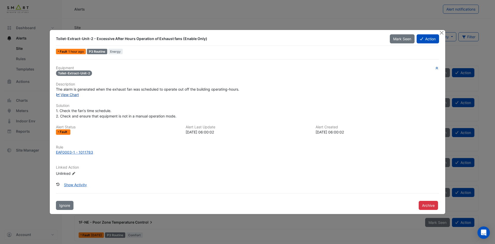
click at [77, 94] on link "View Chart" at bounding box center [67, 94] width 23 height 4
click at [441, 31] on button "Close" at bounding box center [441, 32] width 5 height 5
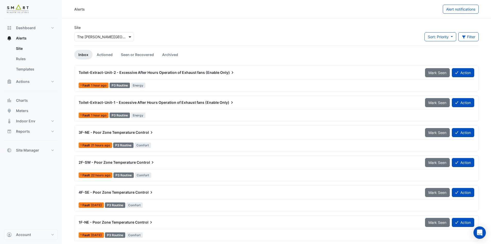
click at [131, 36] on span at bounding box center [130, 36] width 6 height 5
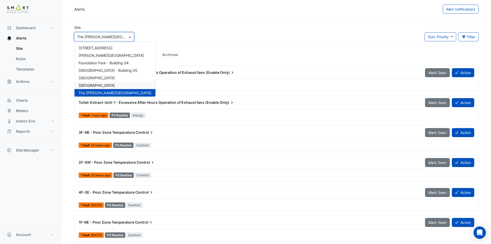
click at [99, 85] on span "[GEOGRAPHIC_DATA]" at bounding box center [97, 85] width 36 height 4
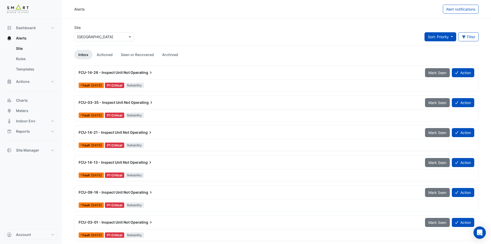
click at [445, 38] on span "Sort: Priority" at bounding box center [438, 37] width 21 height 4
click at [441, 56] on li "Updated" at bounding box center [444, 55] width 41 height 7
click at [112, 102] on span "FCU-14-26 - Inspect Unit Not" at bounding box center [104, 102] width 51 height 4
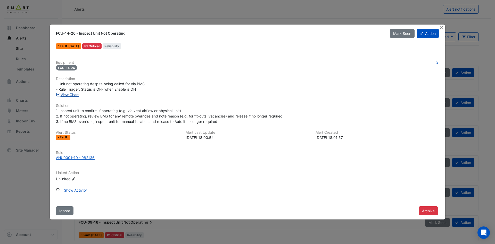
click at [76, 95] on link "View Chart" at bounding box center [67, 94] width 23 height 4
click at [443, 27] on button "Close" at bounding box center [441, 27] width 5 height 5
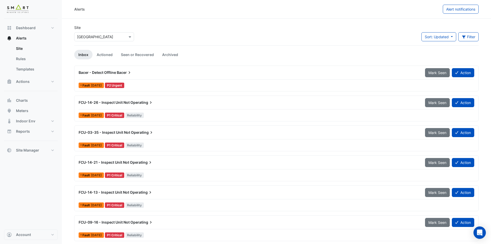
click at [133, 131] on span "Operating" at bounding box center [142, 132] width 23 height 5
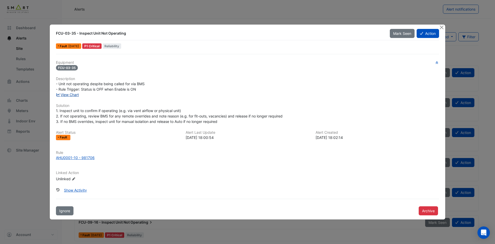
click at [69, 94] on link "View Chart" at bounding box center [67, 94] width 23 height 4
click at [441, 27] on button "Close" at bounding box center [441, 27] width 5 height 5
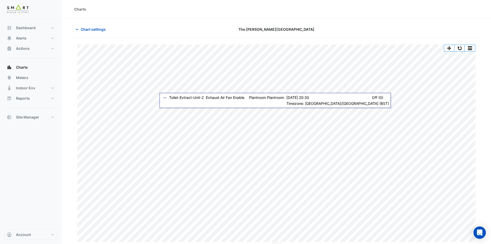
scroll to position [1, 0]
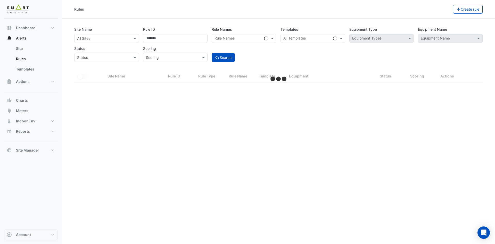
select select "***"
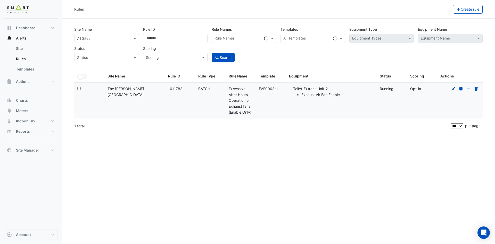
click at [453, 87] on icon at bounding box center [453, 89] width 5 height 4
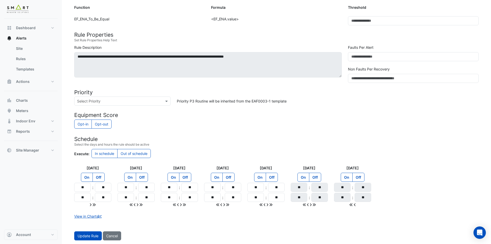
scroll to position [142, 0]
